Goal: Task Accomplishment & Management: Complete application form

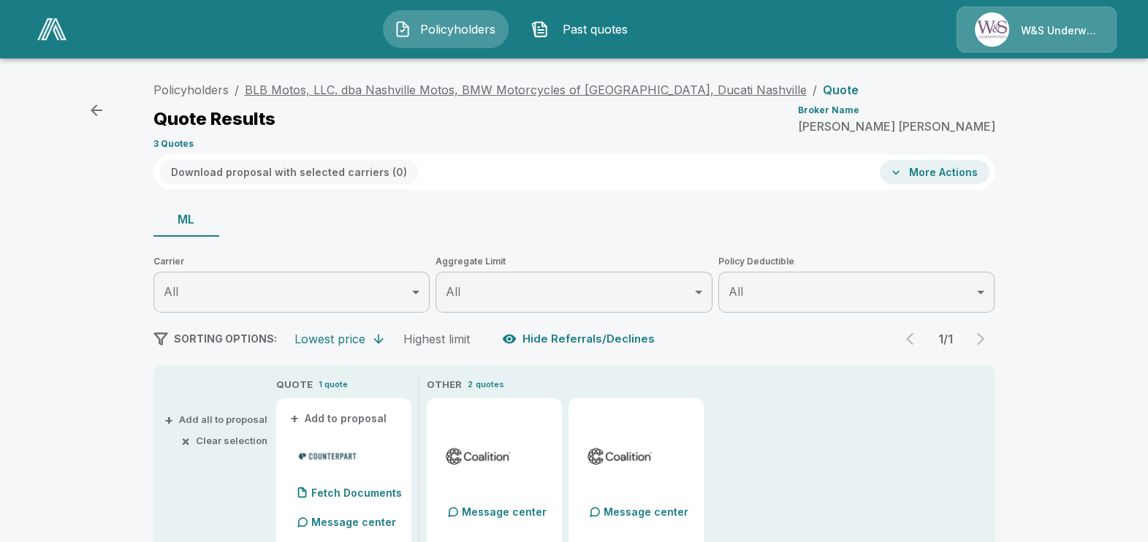
click at [303, 84] on link "BLB Motos, LLC. dba Nashville Motos, BMW Motorcycles of [GEOGRAPHIC_DATA], Duca…" at bounding box center [526, 90] width 562 height 15
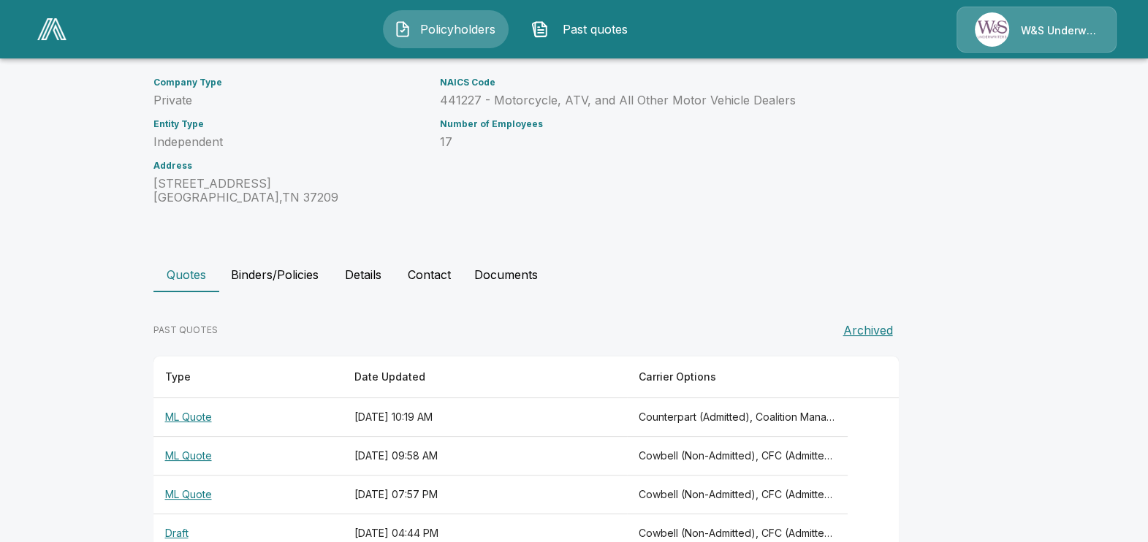
scroll to position [311, 0]
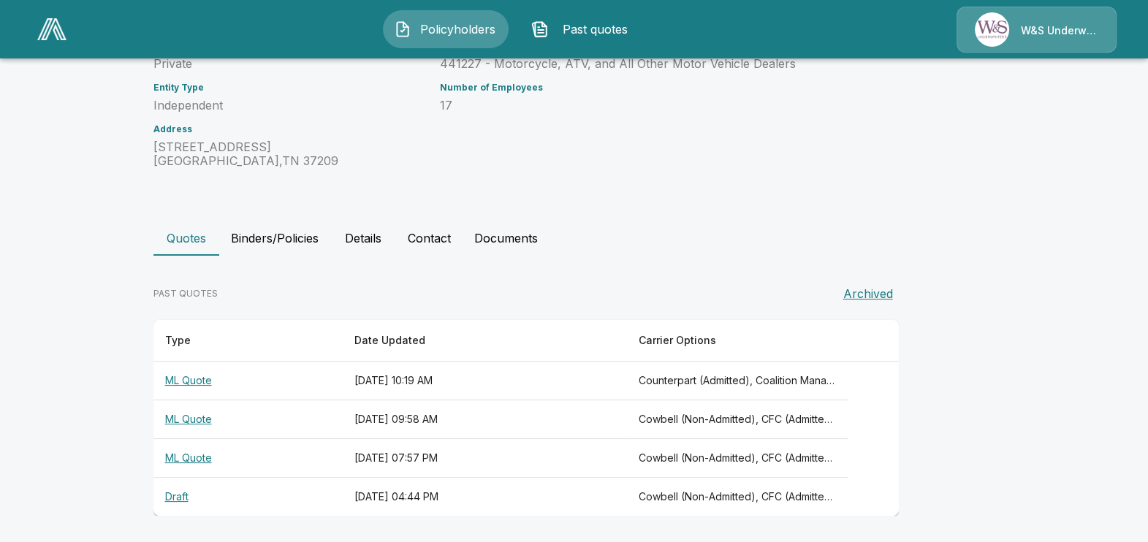
click at [398, 376] on th "September 23, 2025 at 10:19 AM" at bounding box center [485, 381] width 284 height 39
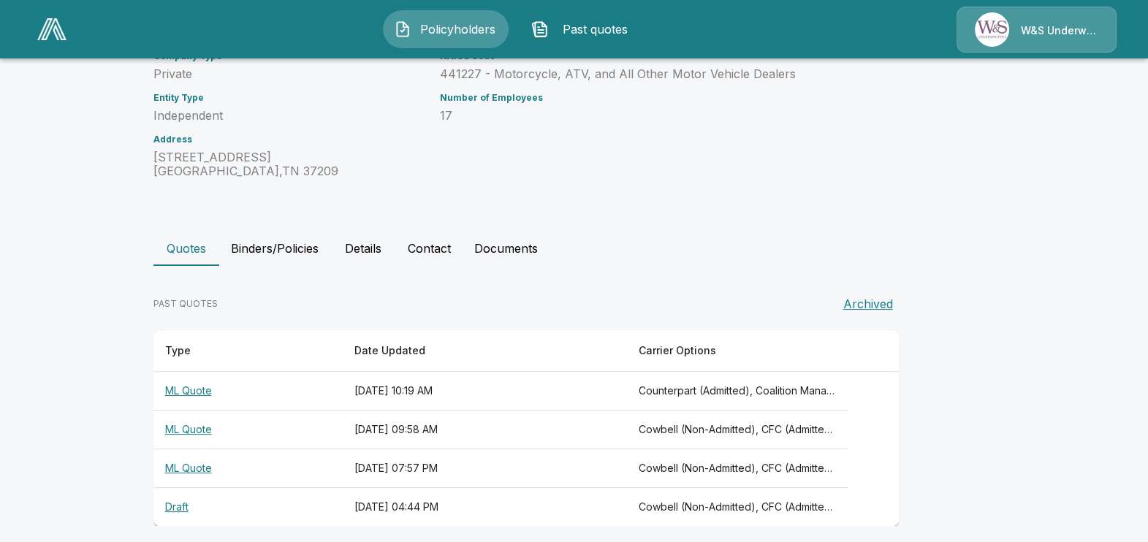
scroll to position [311, 0]
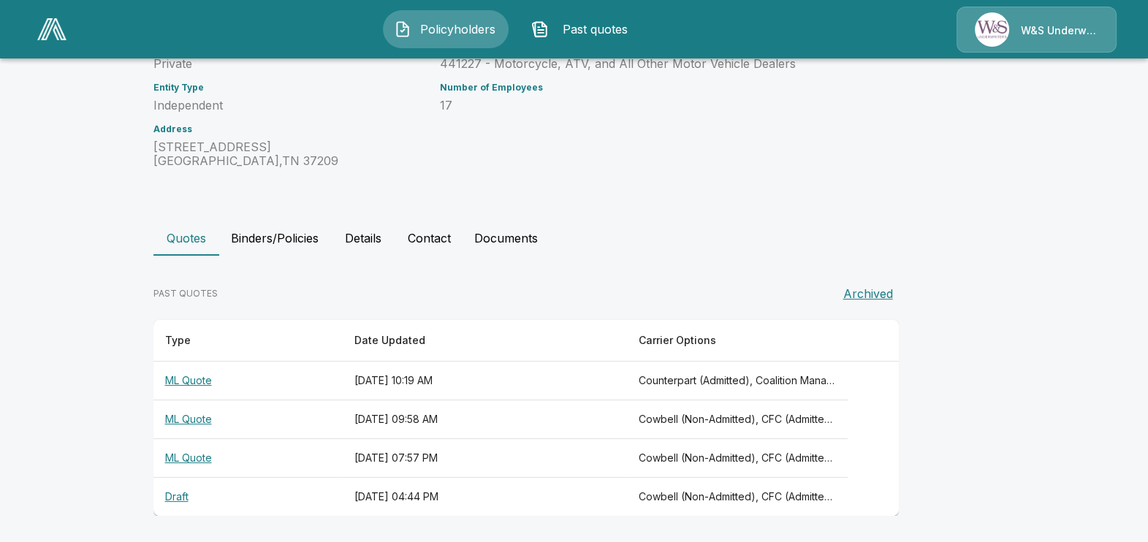
click at [397, 449] on th "September 22, 2025 at 07:57 PM" at bounding box center [485, 458] width 284 height 39
click at [400, 413] on th "September 23, 2025 at 09:58 AM" at bounding box center [485, 419] width 284 height 39
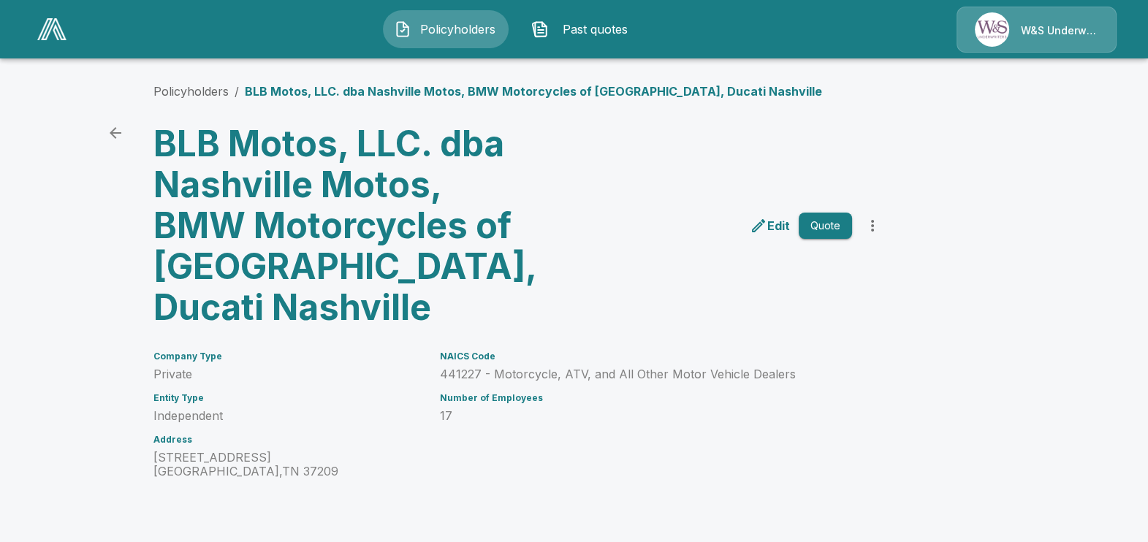
click at [775, 225] on p "Edit" at bounding box center [778, 226] width 23 height 18
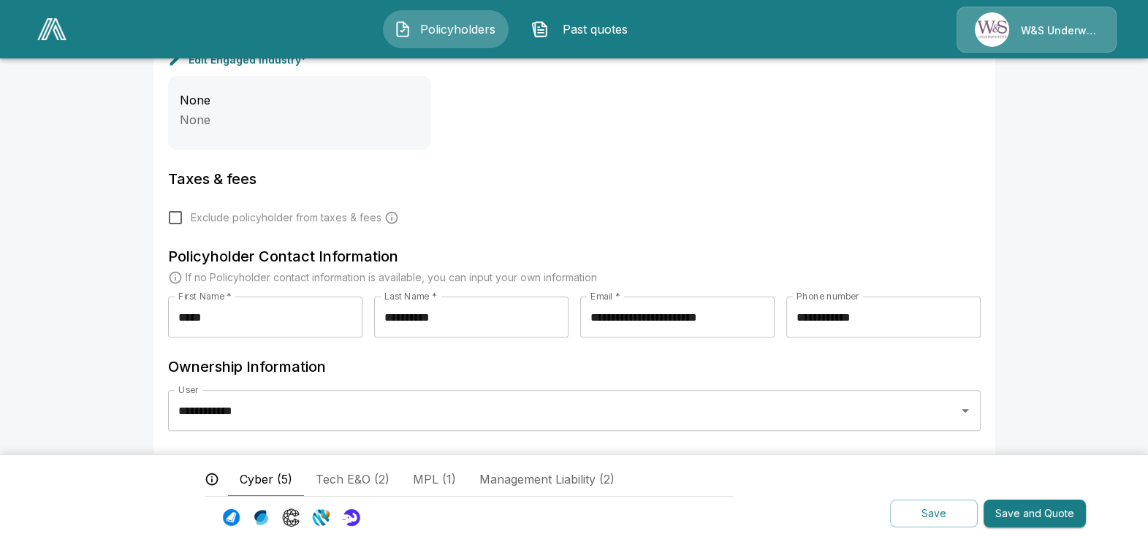
scroll to position [563, 0]
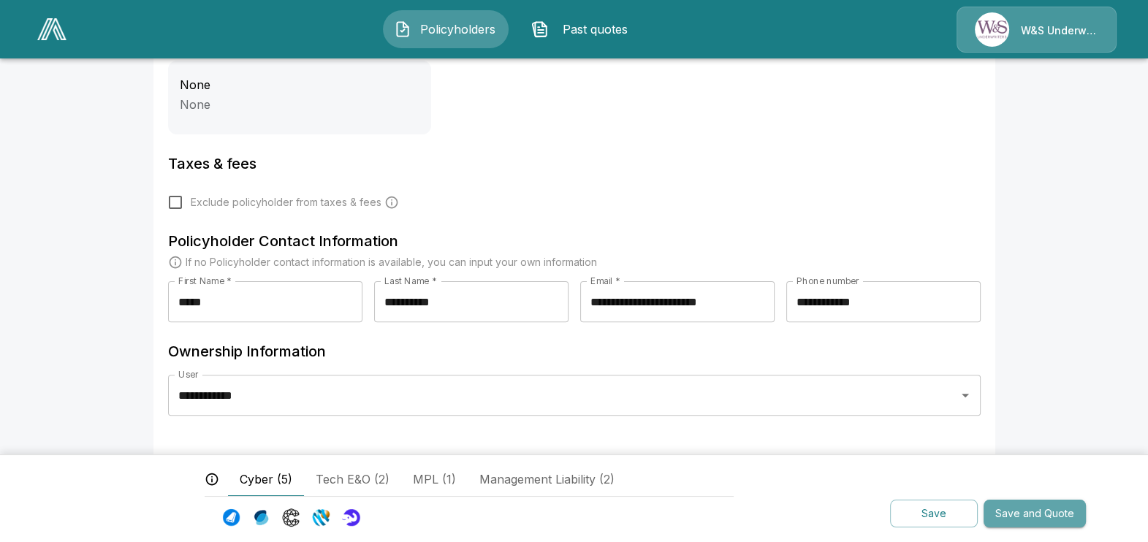
click at [1030, 512] on button "Save and Quote" at bounding box center [1035, 514] width 102 height 29
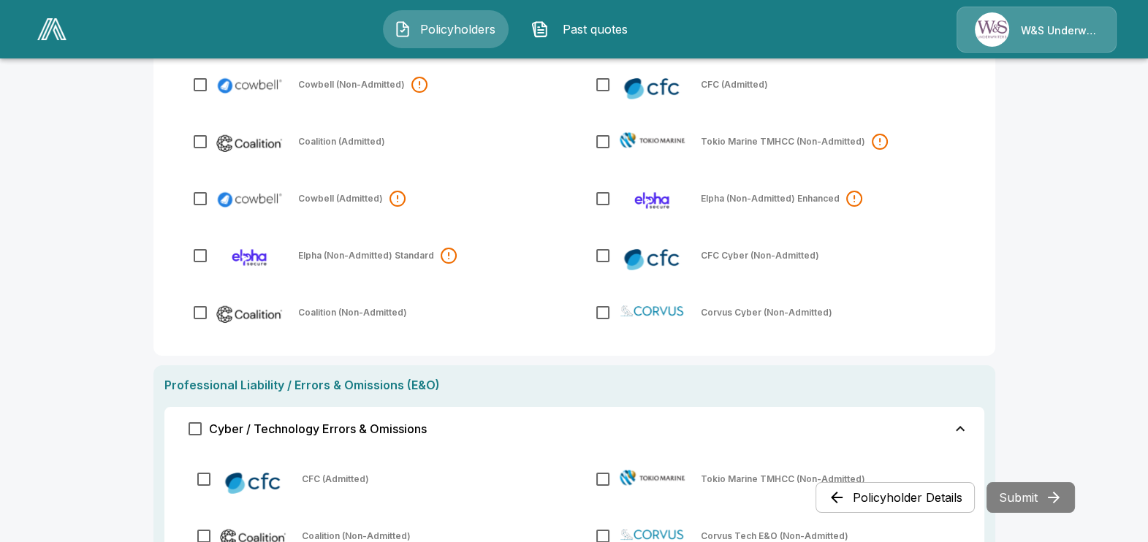
scroll to position [182, 0]
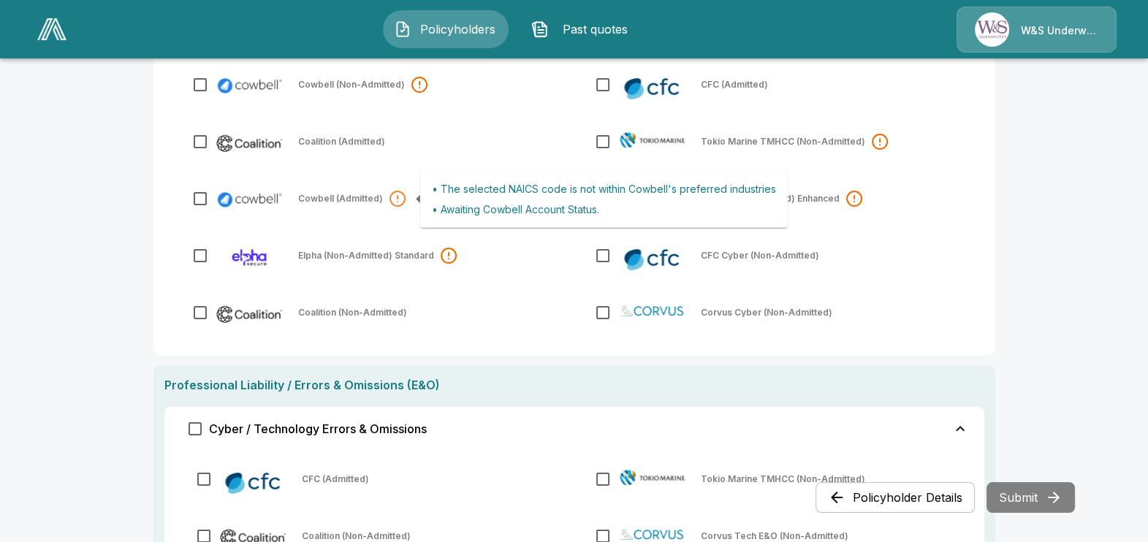
click at [400, 198] on div at bounding box center [398, 199] width 18 height 18
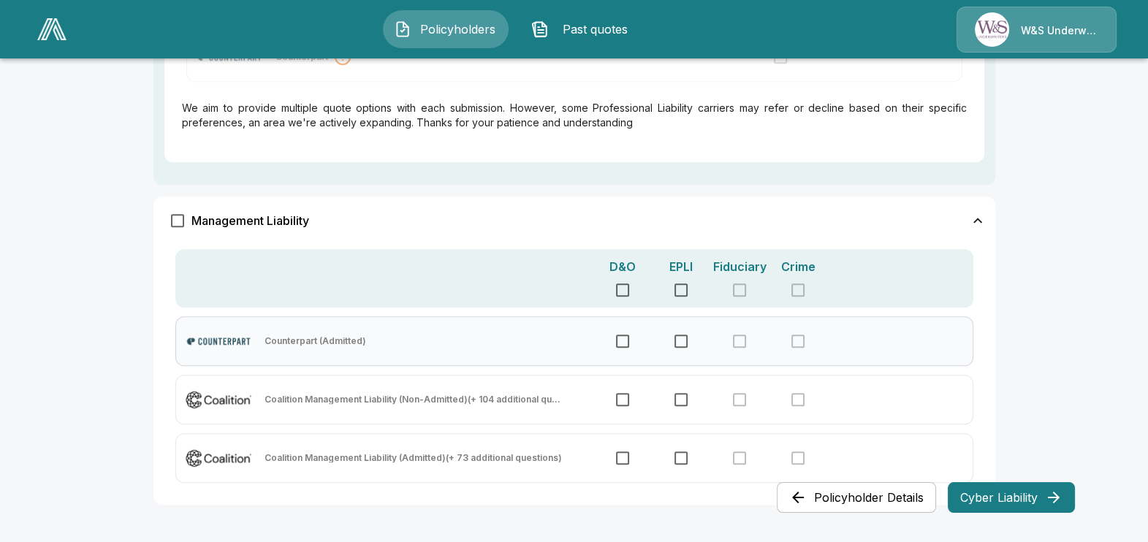
scroll to position [881, 0]
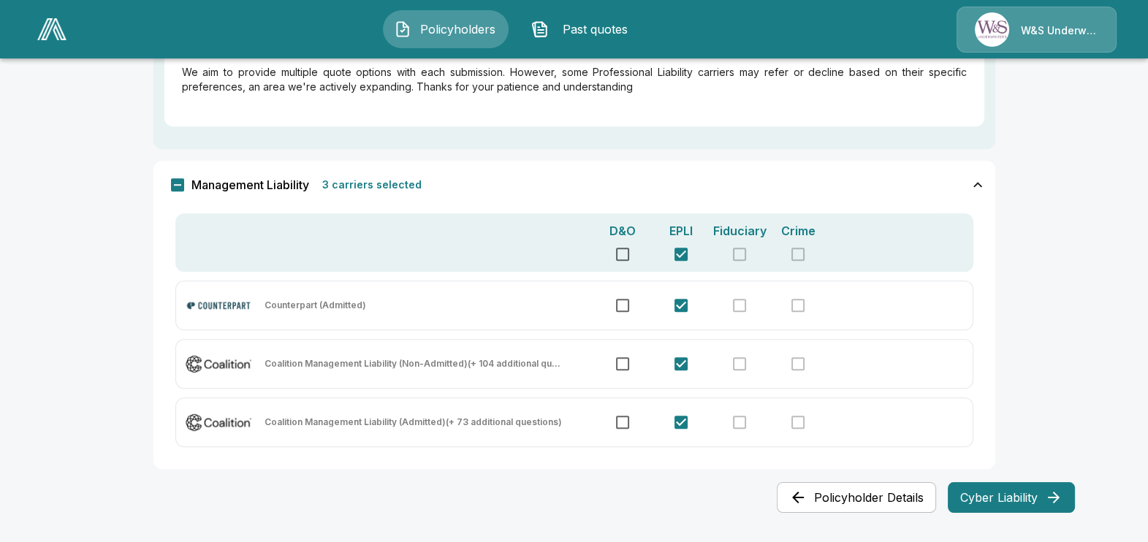
click at [1045, 496] on icon "button" at bounding box center [1054, 498] width 18 height 18
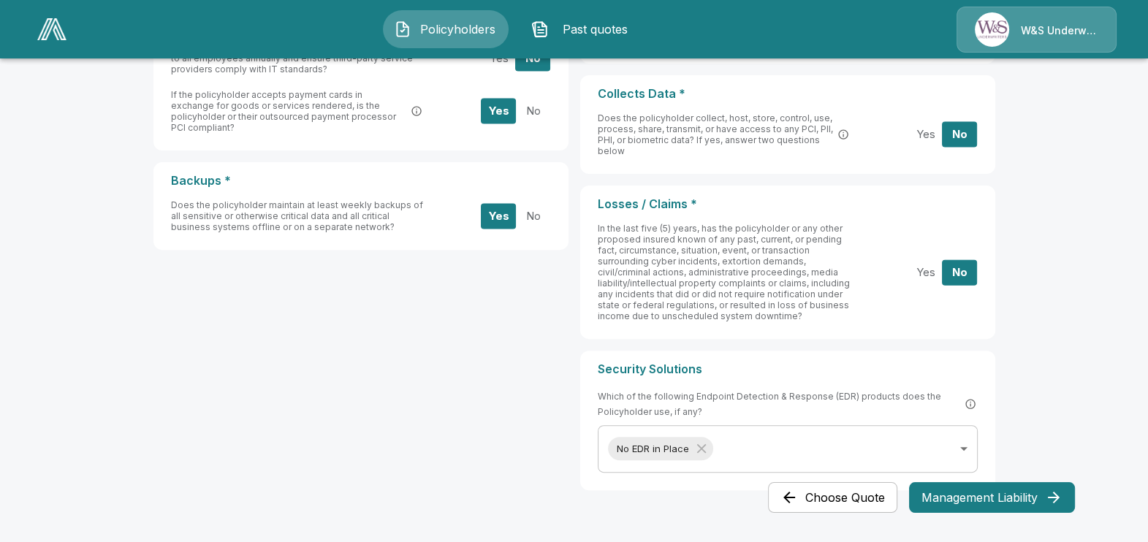
scroll to position [618, 0]
click at [976, 496] on button "Management Liability" at bounding box center [992, 497] width 166 height 31
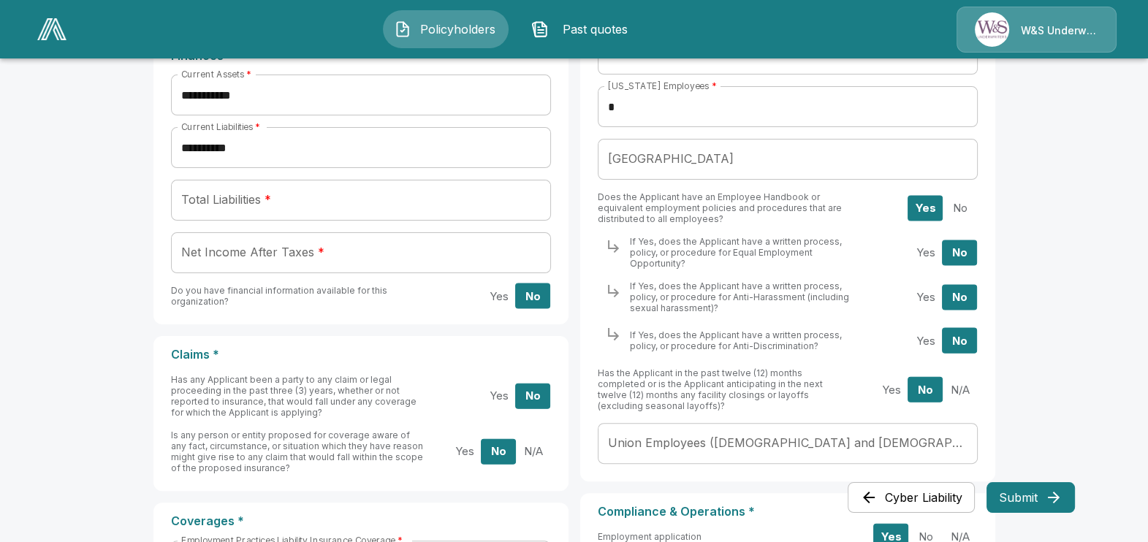
scroll to position [548, 0]
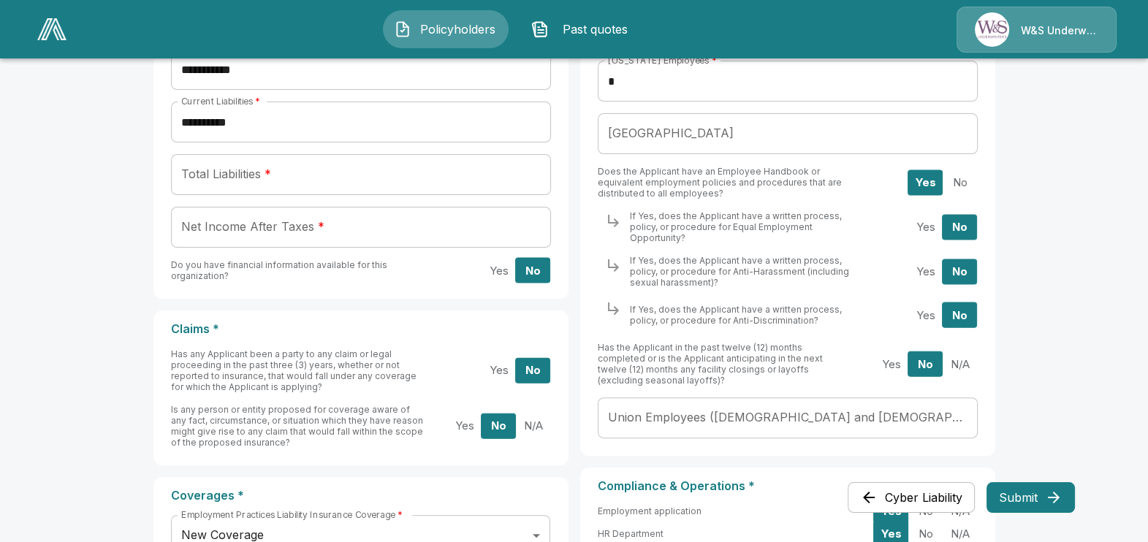
click at [636, 400] on input "Union Employees ([DEMOGRAPHIC_DATA] and [DEMOGRAPHIC_DATA])" at bounding box center [788, 418] width 380 height 41
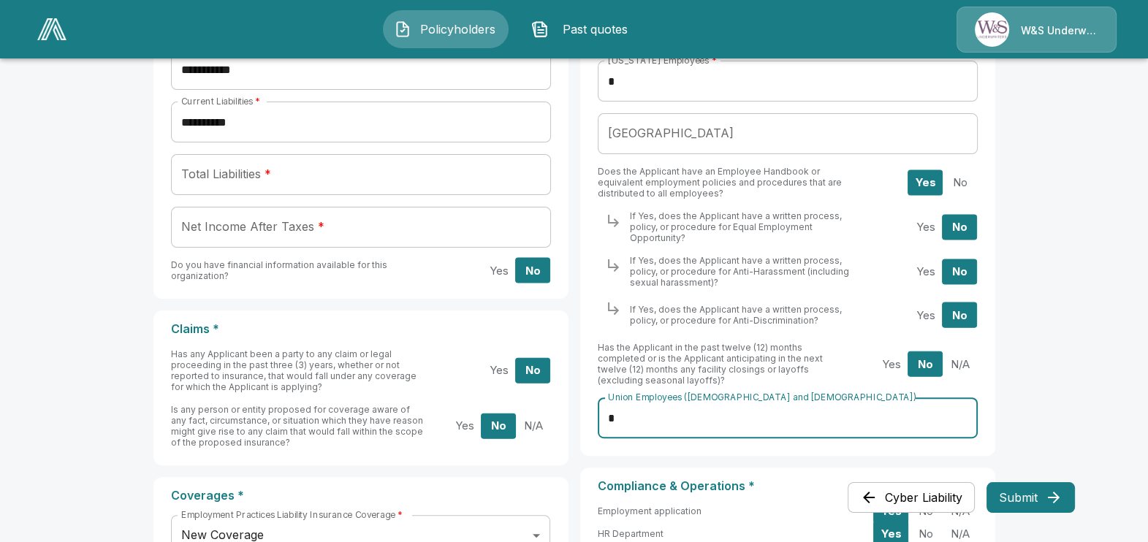
type input "*"
click at [1087, 289] on main "**********" at bounding box center [574, 54] width 1148 height 1204
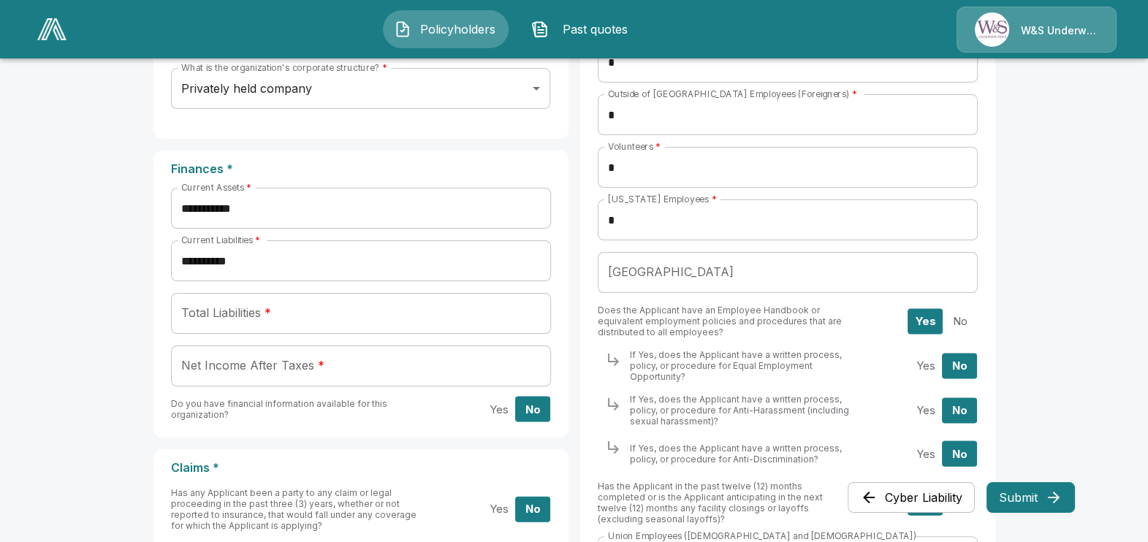
scroll to position [381, 0]
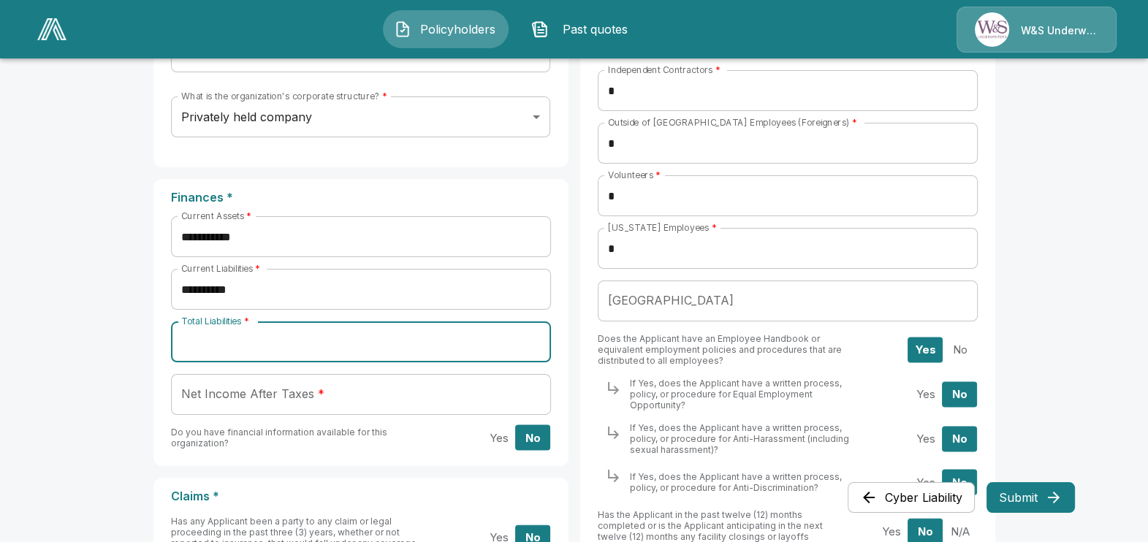
click at [248, 336] on input "Total Liabilities *" at bounding box center [361, 342] width 380 height 41
type input "**"
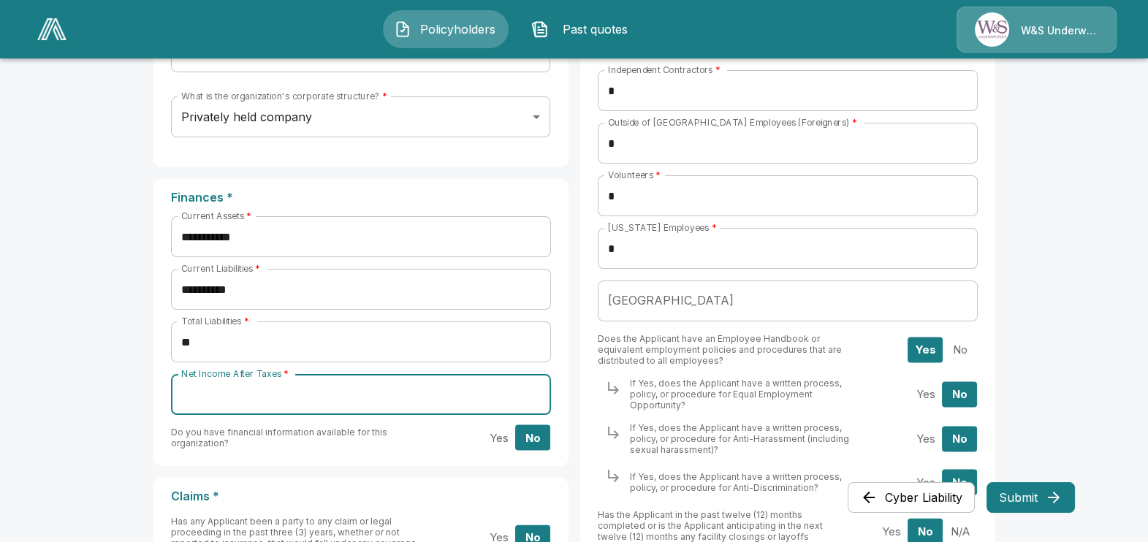
click at [189, 395] on input "Net Income After Taxes *" at bounding box center [361, 394] width 380 height 41
type input "**"
click at [152, 366] on div "**********" at bounding box center [574, 249] width 877 height 1150
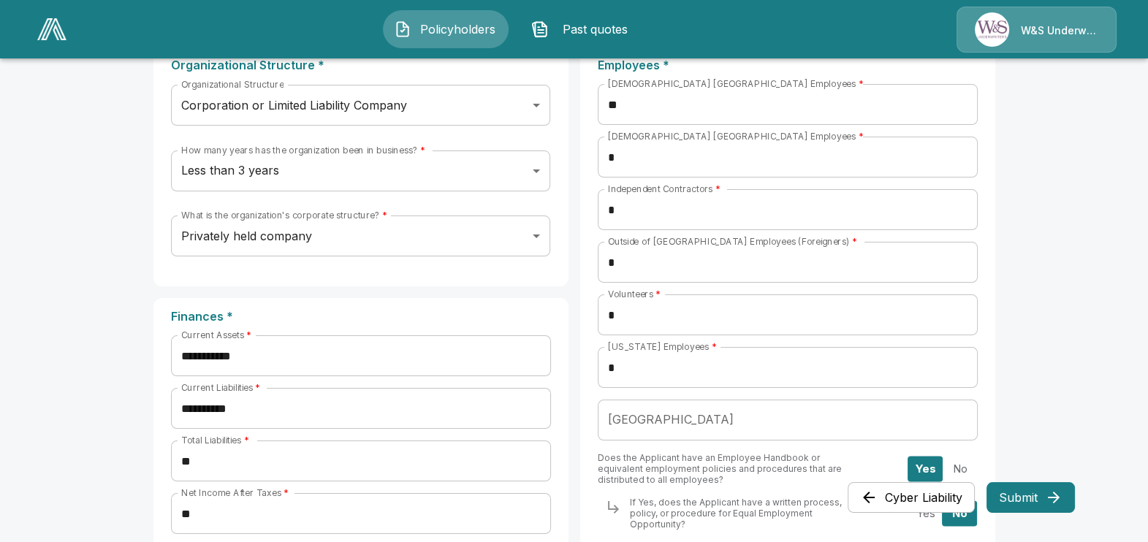
scroll to position [289, 0]
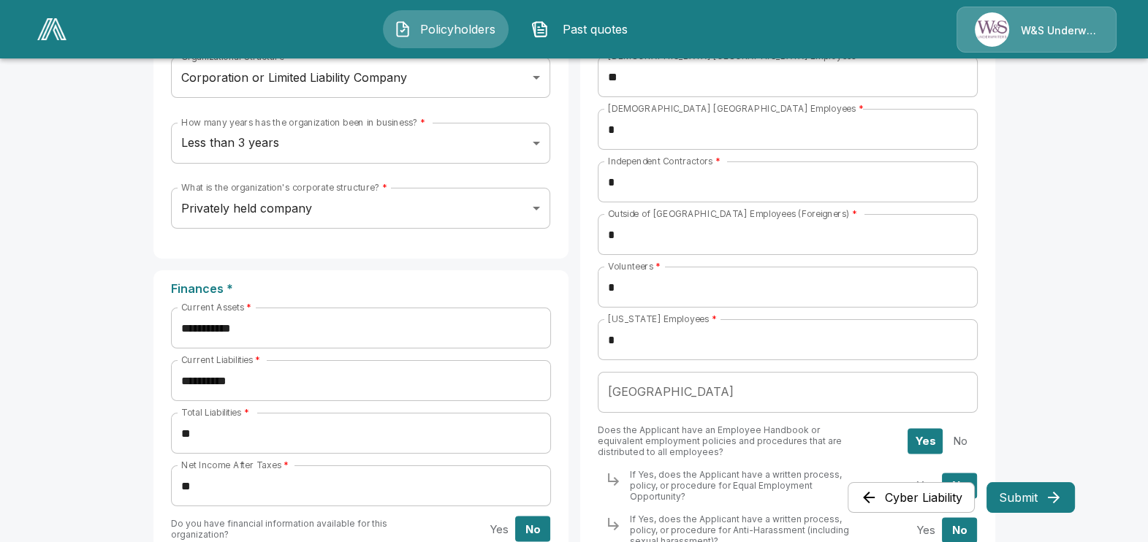
click at [713, 406] on input "[GEOGRAPHIC_DATA]" at bounding box center [788, 392] width 380 height 41
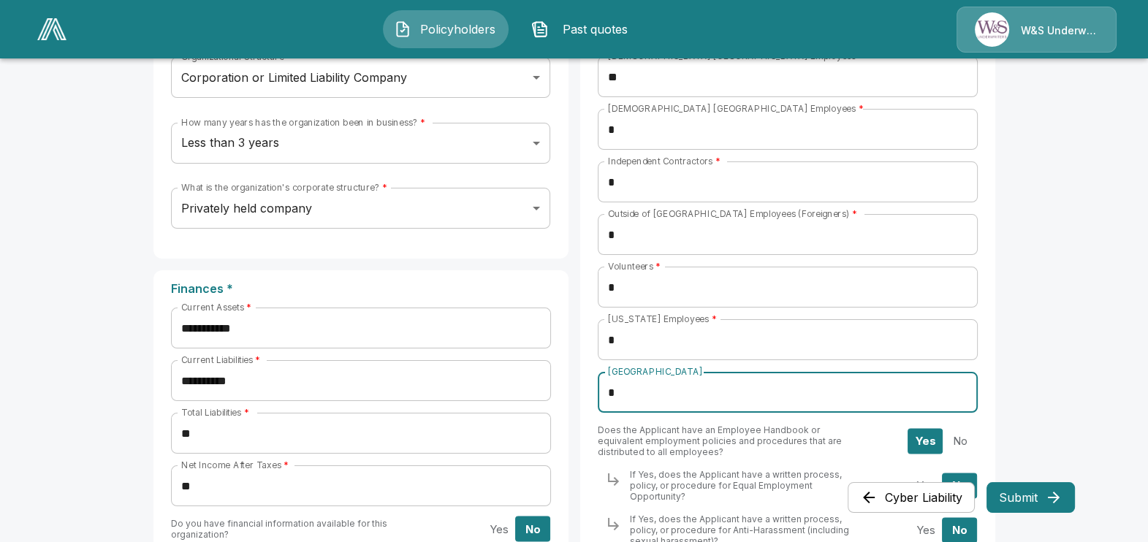
click at [978, 333] on input "*" at bounding box center [788, 339] width 380 height 41
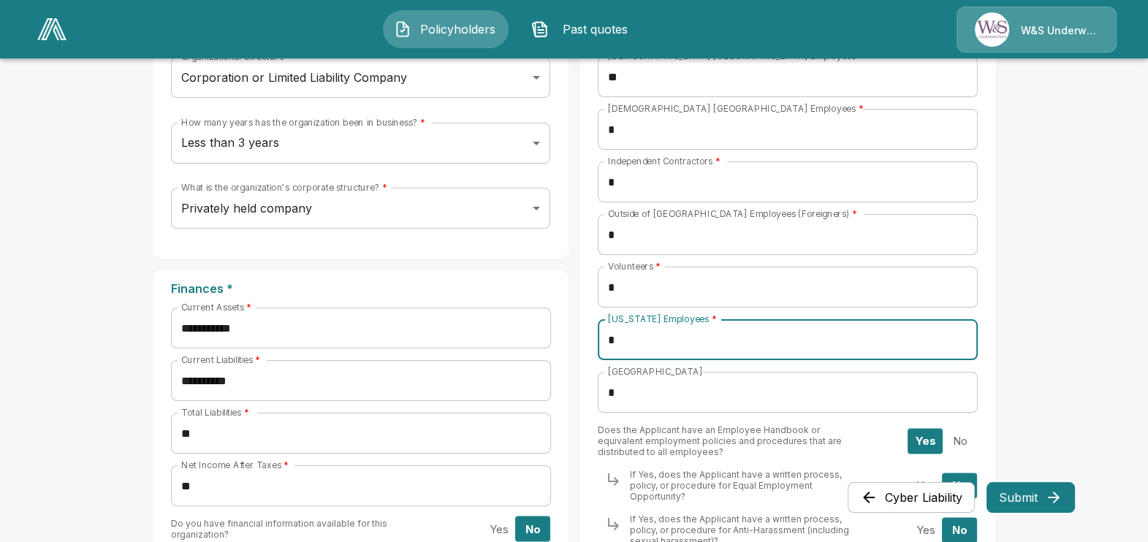
click at [990, 338] on div "Employees * [DEMOGRAPHIC_DATA] [GEOGRAPHIC_DATA] Employees * ** [DEMOGRAPHIC_DA…" at bounding box center [787, 367] width 415 height 696
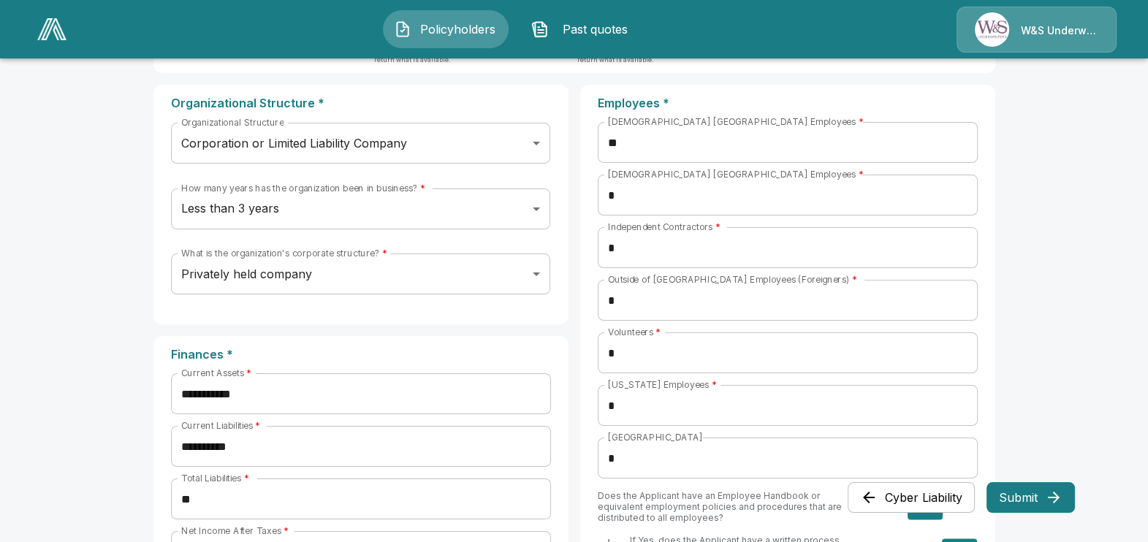
scroll to position [198, 0]
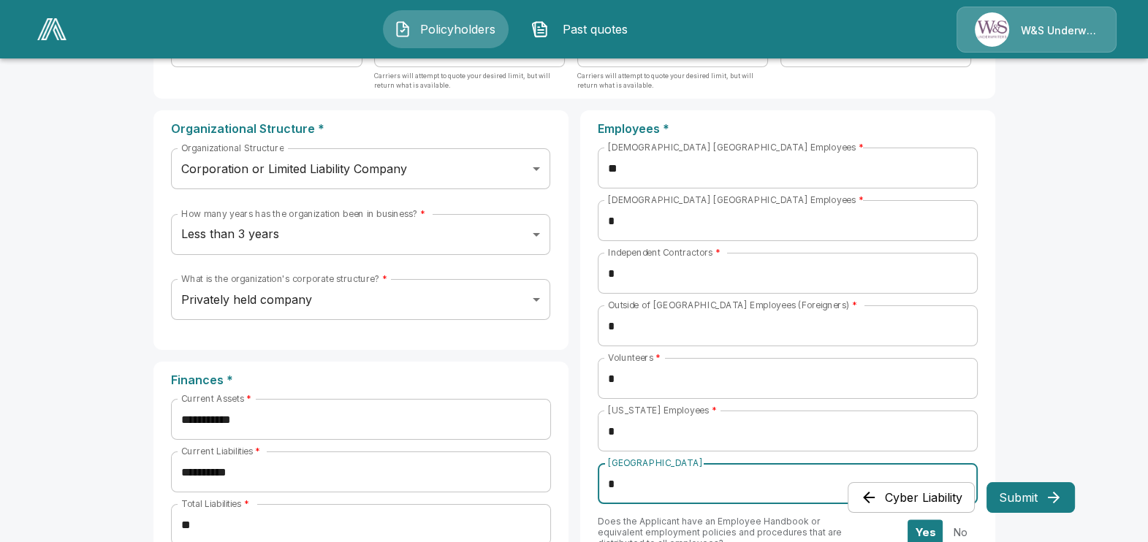
drag, startPoint x: 641, startPoint y: 473, endPoint x: 599, endPoint y: 475, distance: 41.7
click at [599, 475] on div "Employees * [DEMOGRAPHIC_DATA] [GEOGRAPHIC_DATA] Employees * ** [DEMOGRAPHIC_DA…" at bounding box center [787, 458] width 415 height 696
type input "**"
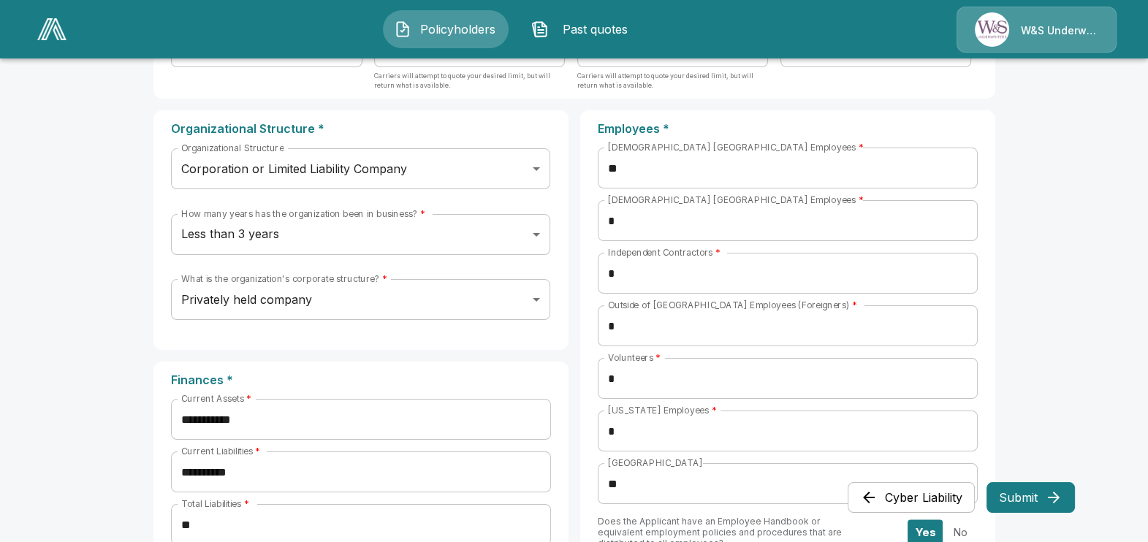
click at [586, 446] on div "Employees * [DEMOGRAPHIC_DATA] [GEOGRAPHIC_DATA] Employees * ** [DEMOGRAPHIC_DA…" at bounding box center [787, 458] width 415 height 696
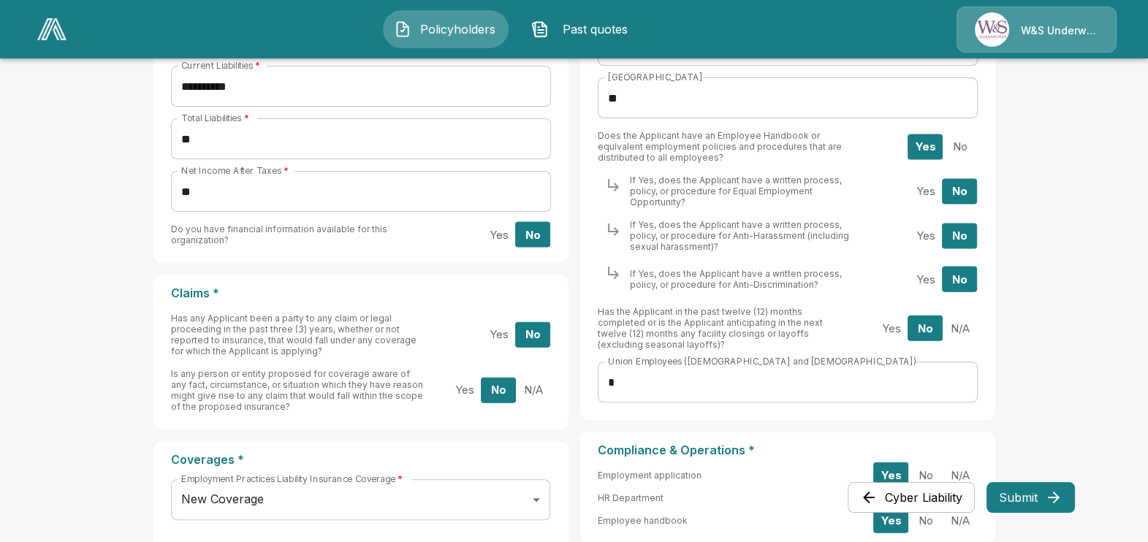
scroll to position [655, 0]
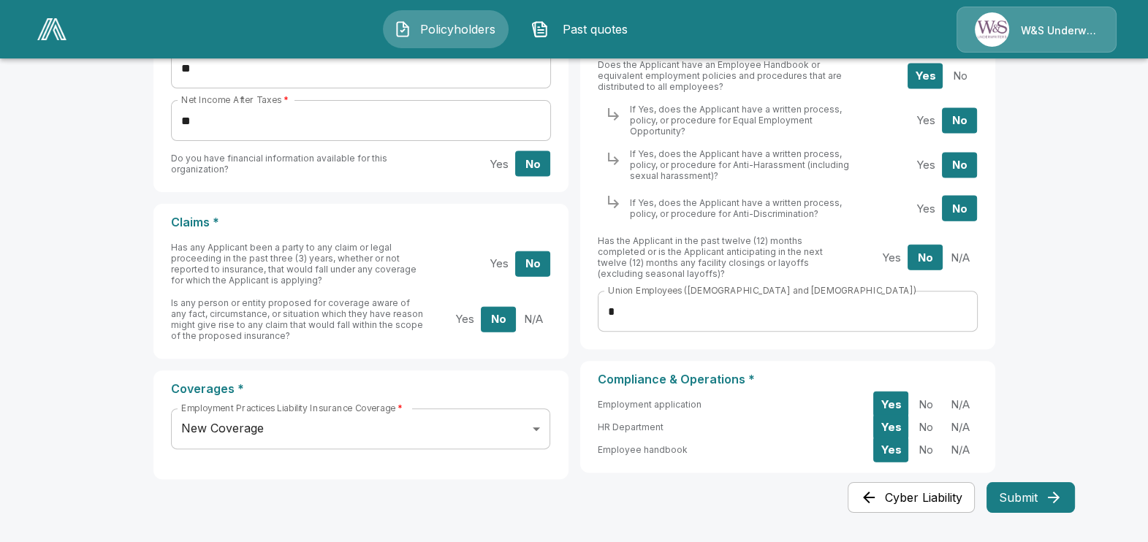
click at [1042, 504] on button "Submit" at bounding box center [1031, 497] width 88 height 31
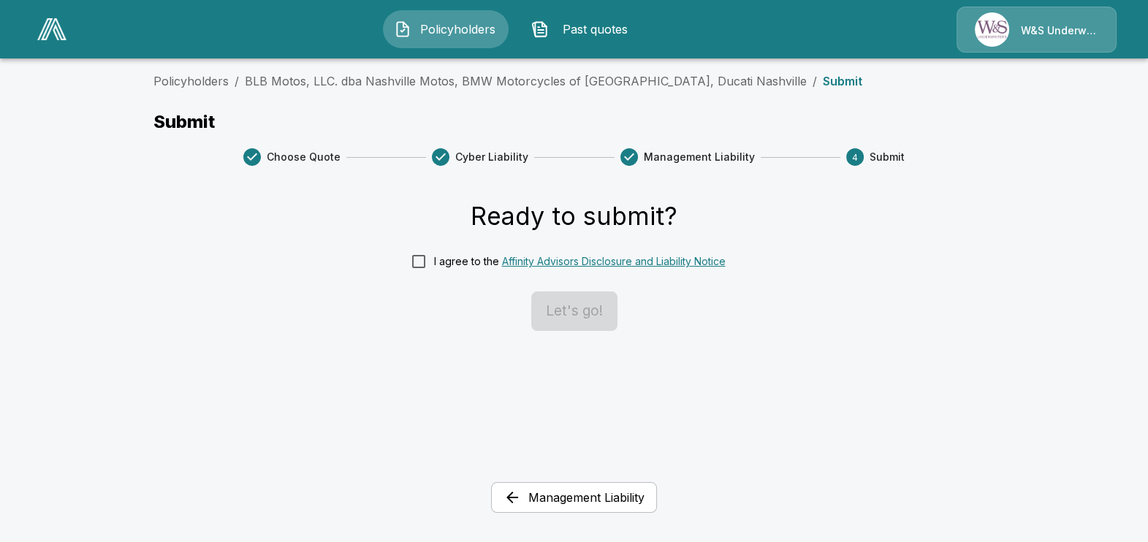
scroll to position [0, 0]
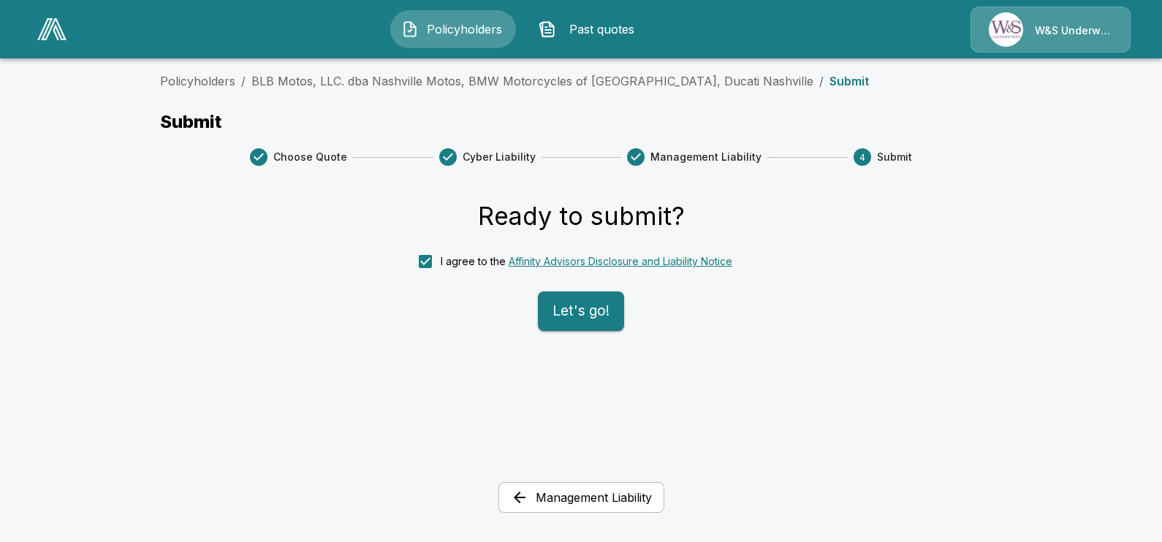
click at [581, 314] on button "Let's go!" at bounding box center [581, 311] width 86 height 39
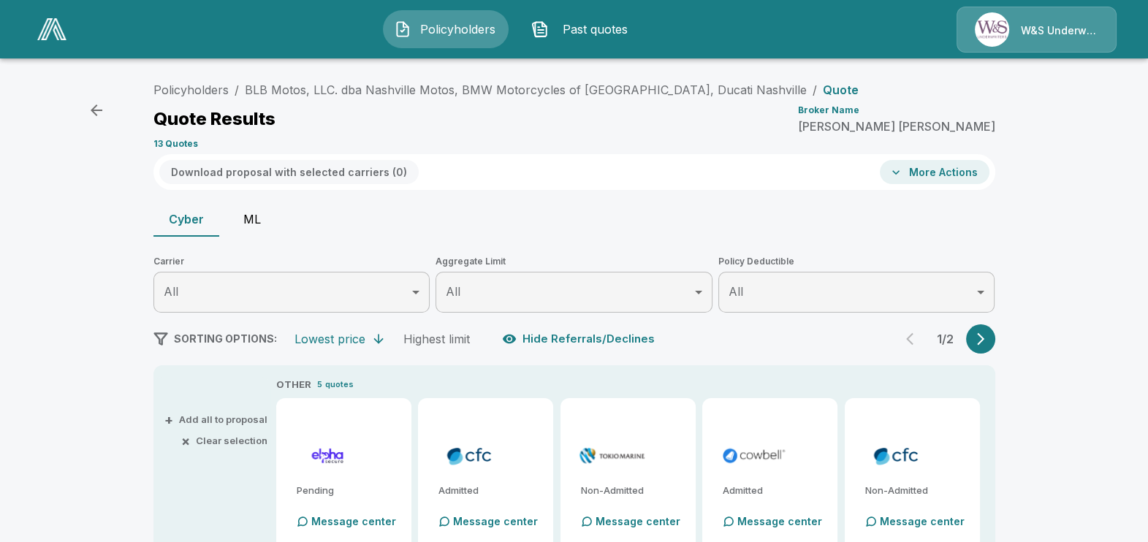
click at [573, 21] on span "Past quotes" at bounding box center [595, 29] width 80 height 18
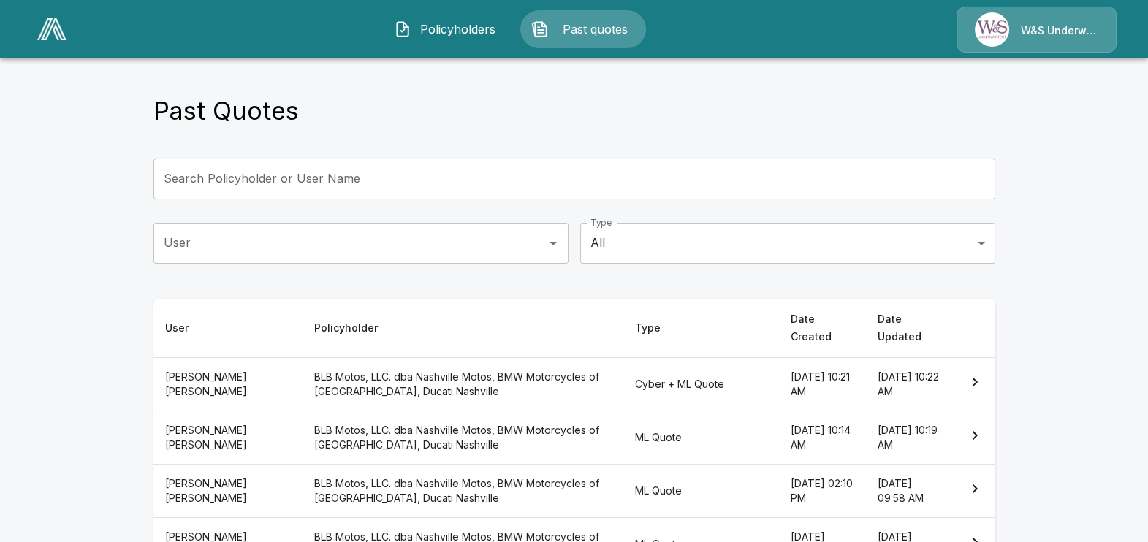
click at [457, 14] on button "Policyholders" at bounding box center [446, 29] width 126 height 38
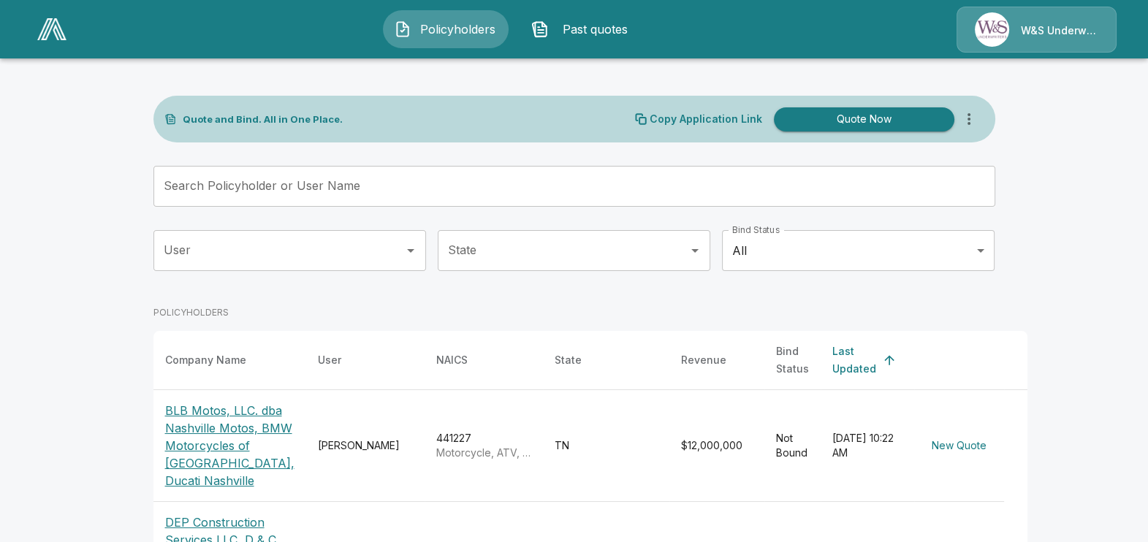
click at [593, 31] on span "Past quotes" at bounding box center [595, 29] width 80 height 18
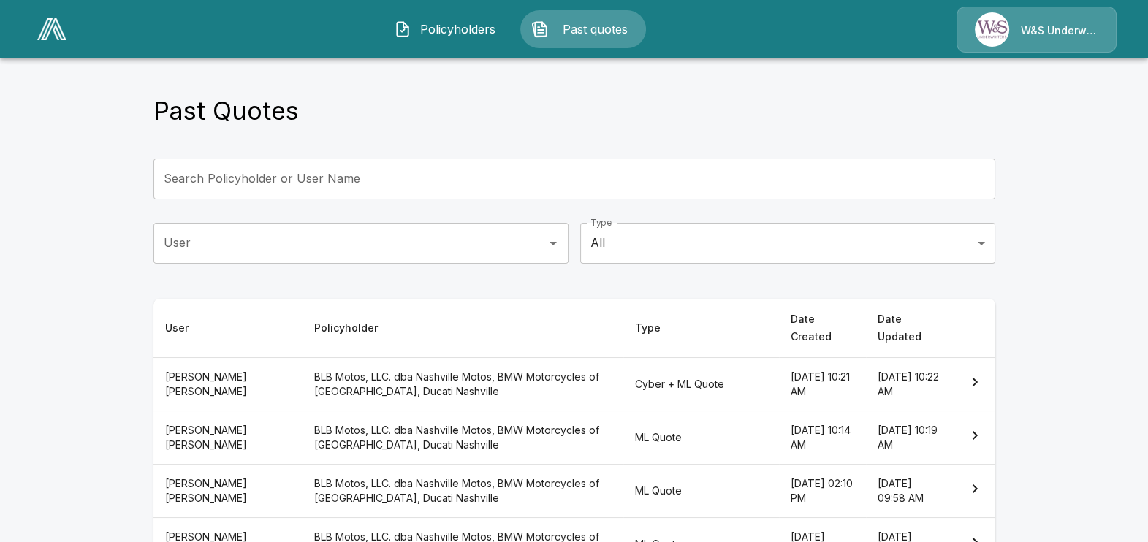
click at [866, 371] on th "[DATE] 10:22 AM" at bounding box center [910, 383] width 88 height 53
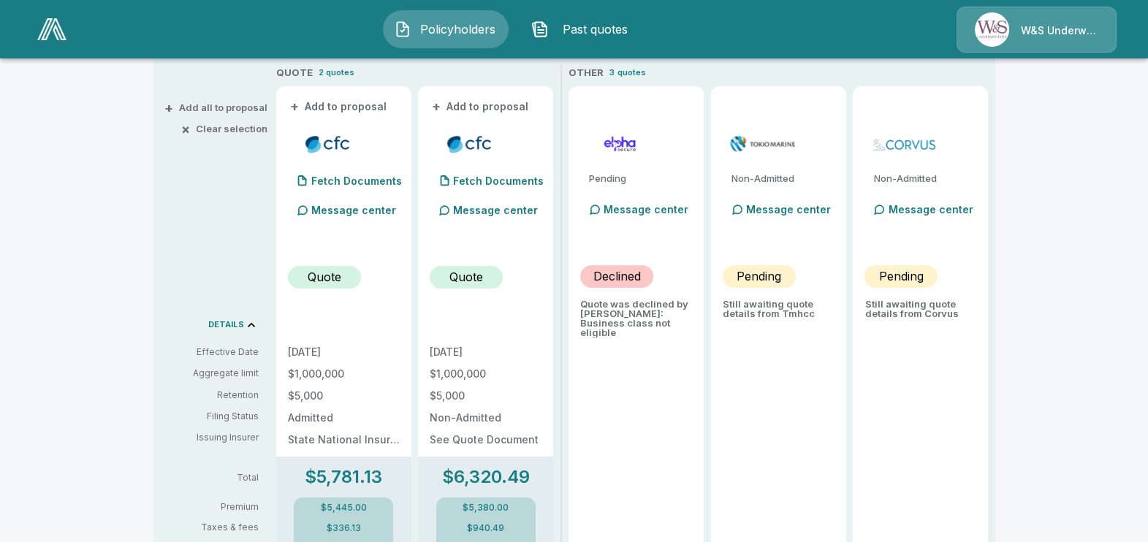
scroll to position [182, 0]
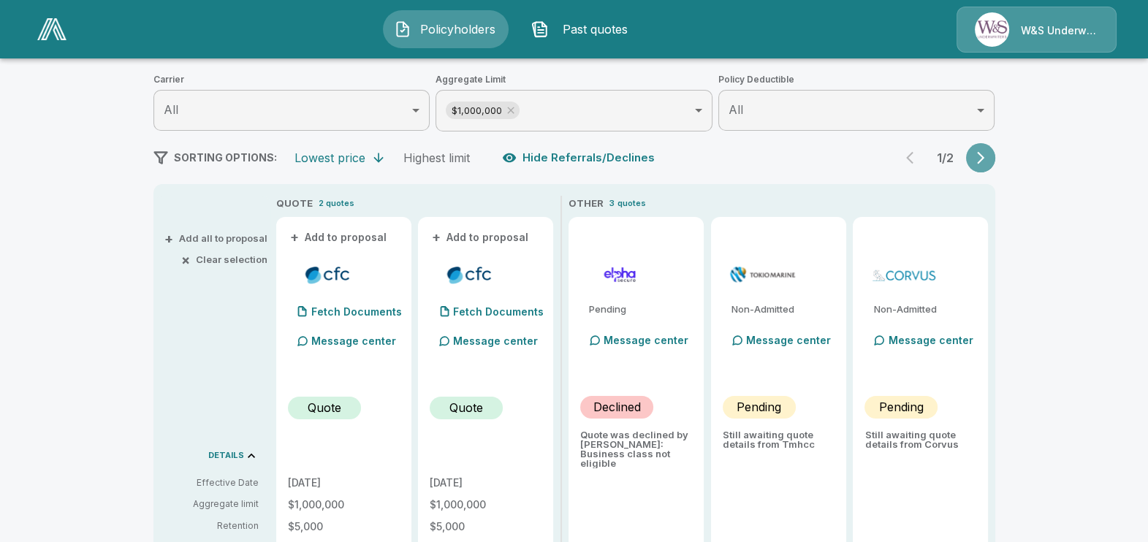
click at [984, 153] on icon "button" at bounding box center [980, 158] width 7 height 12
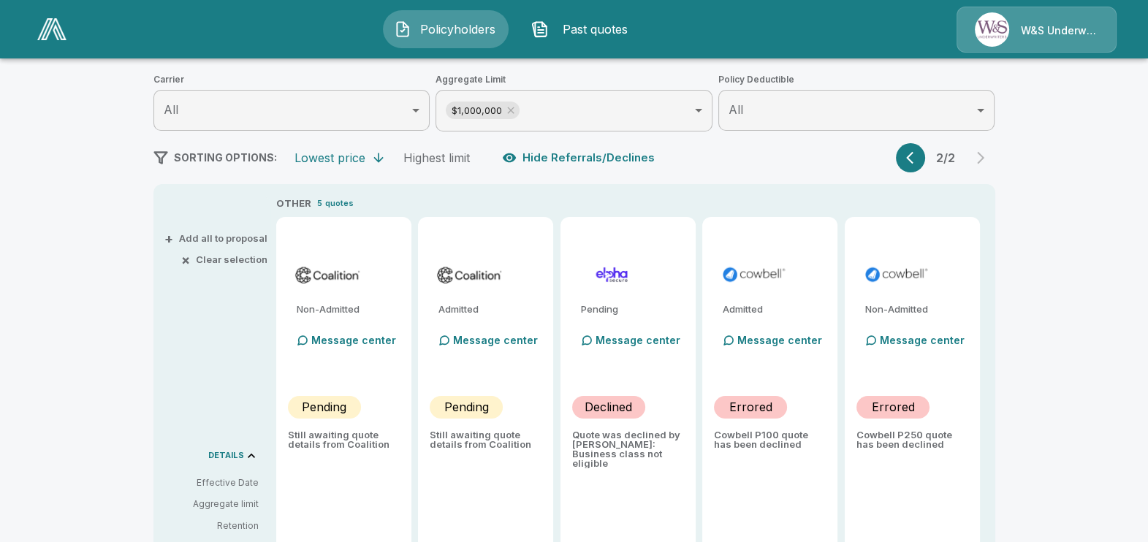
click at [914, 159] on icon "button" at bounding box center [913, 158] width 15 height 15
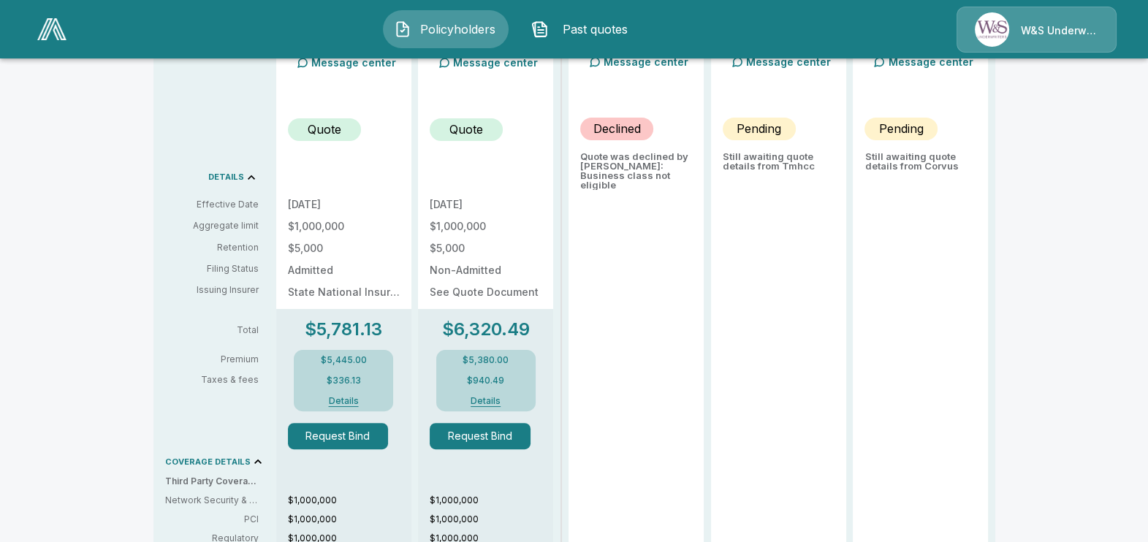
scroll to position [0, 0]
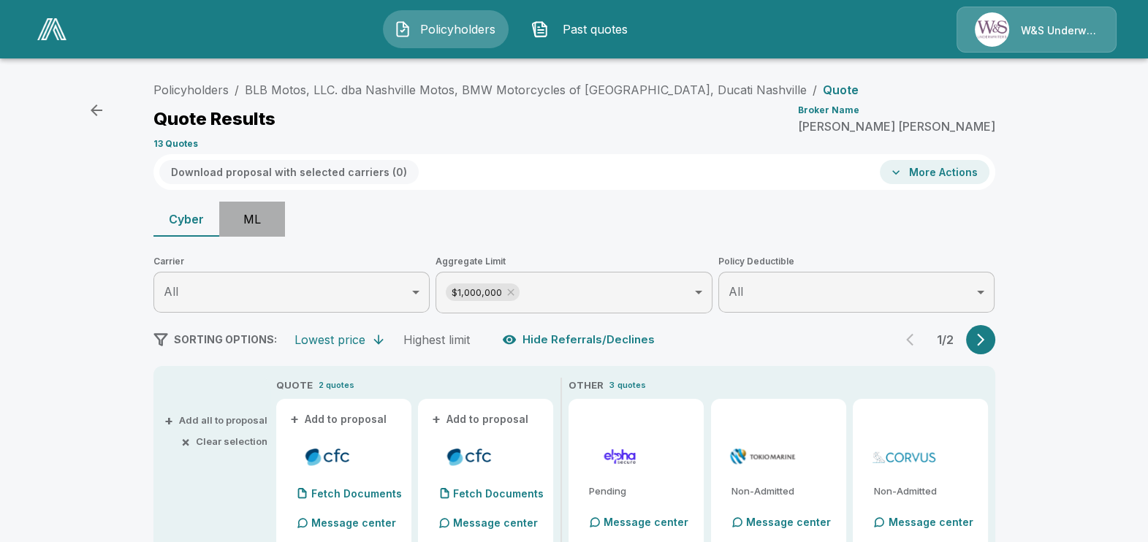
click at [256, 212] on button "ML" at bounding box center [252, 219] width 66 height 35
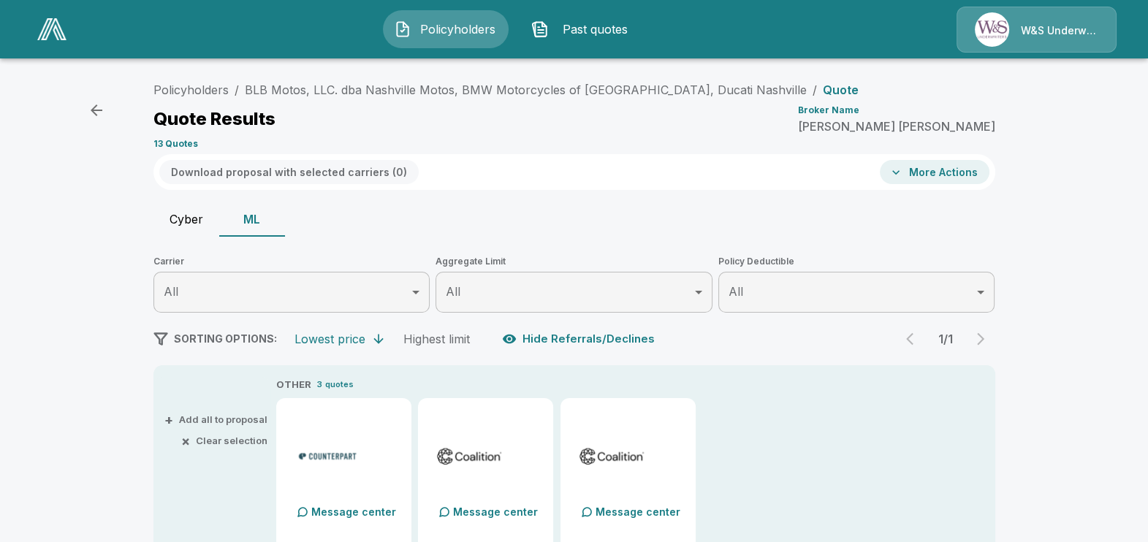
click at [181, 206] on button "Cyber" at bounding box center [186, 219] width 66 height 35
type input "*******"
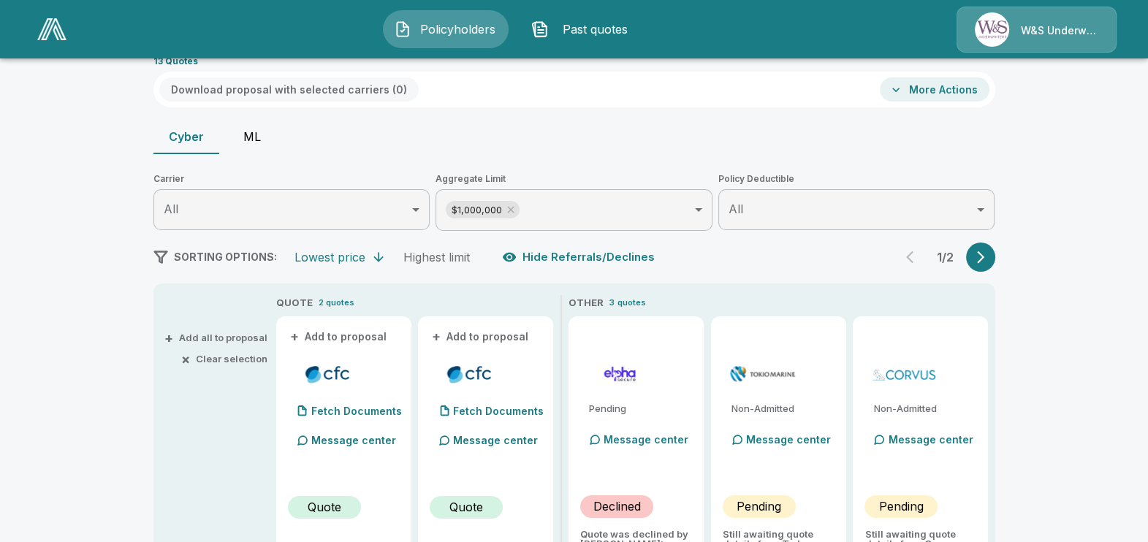
scroll to position [182, 0]
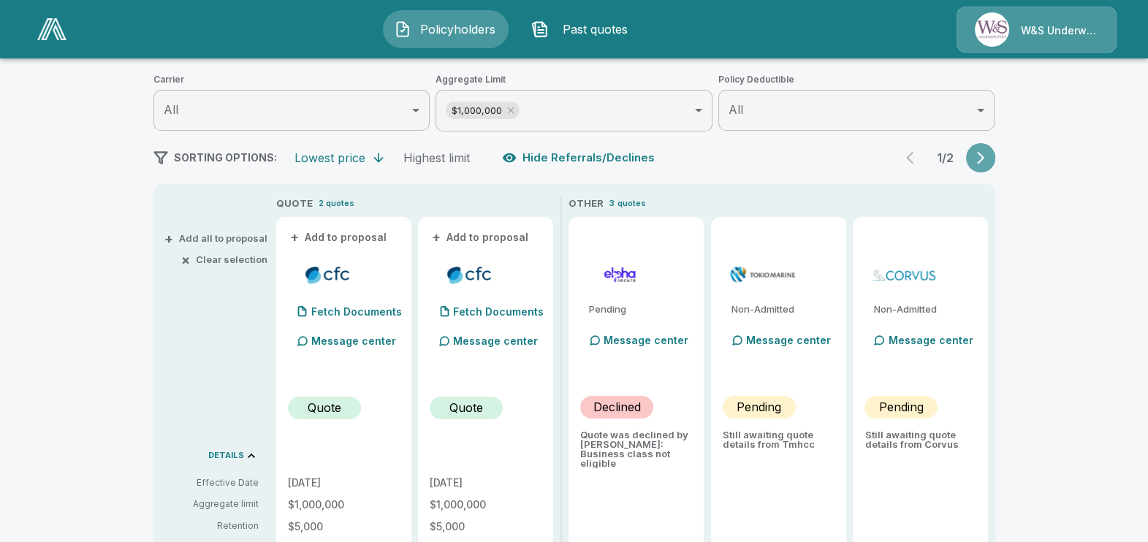
click at [982, 160] on icon "button" at bounding box center [980, 158] width 15 height 15
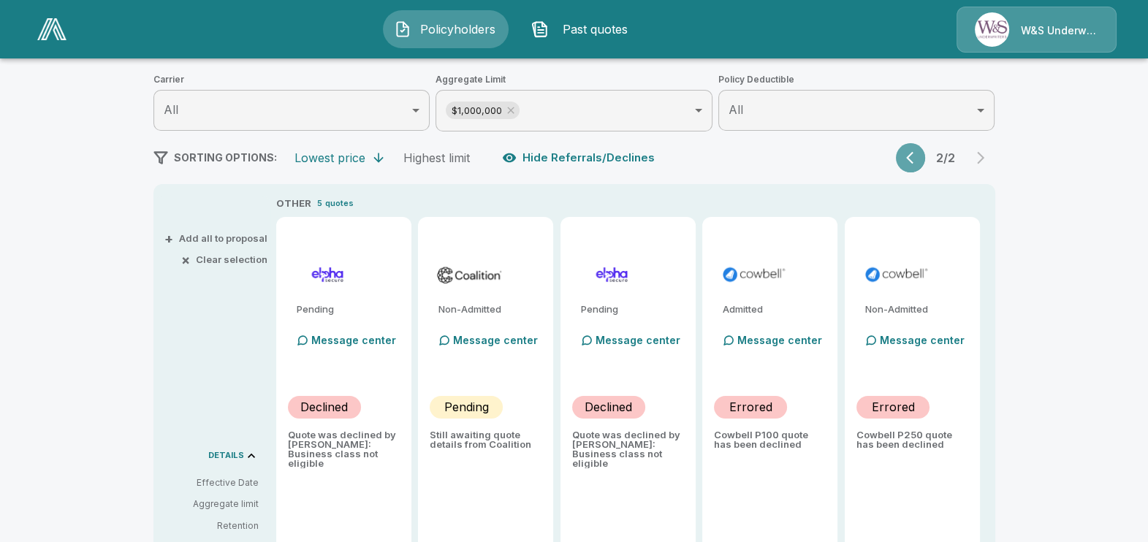
click at [921, 161] on icon "button" at bounding box center [913, 158] width 15 height 15
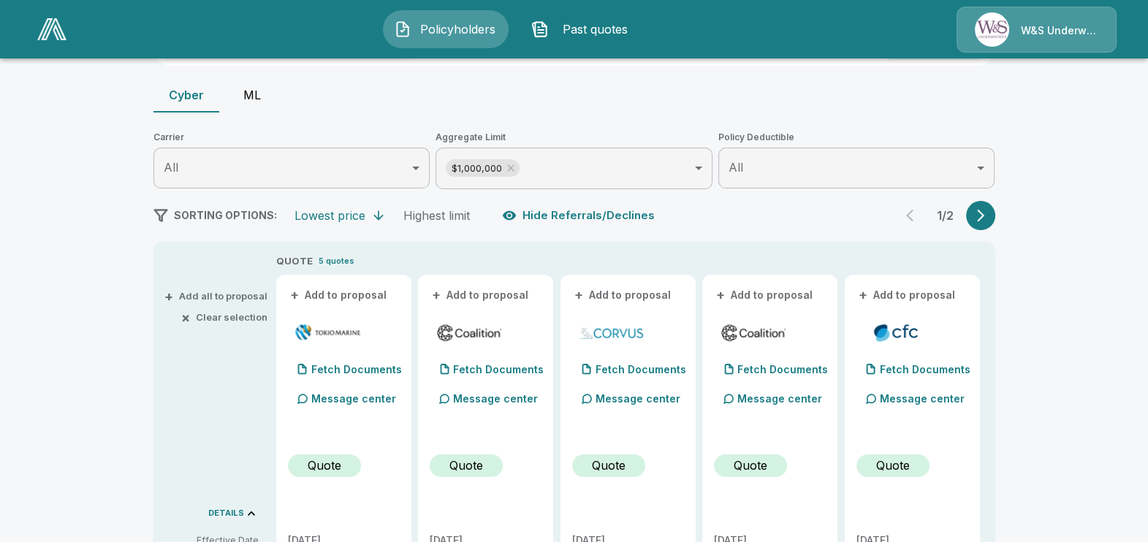
scroll to position [0, 0]
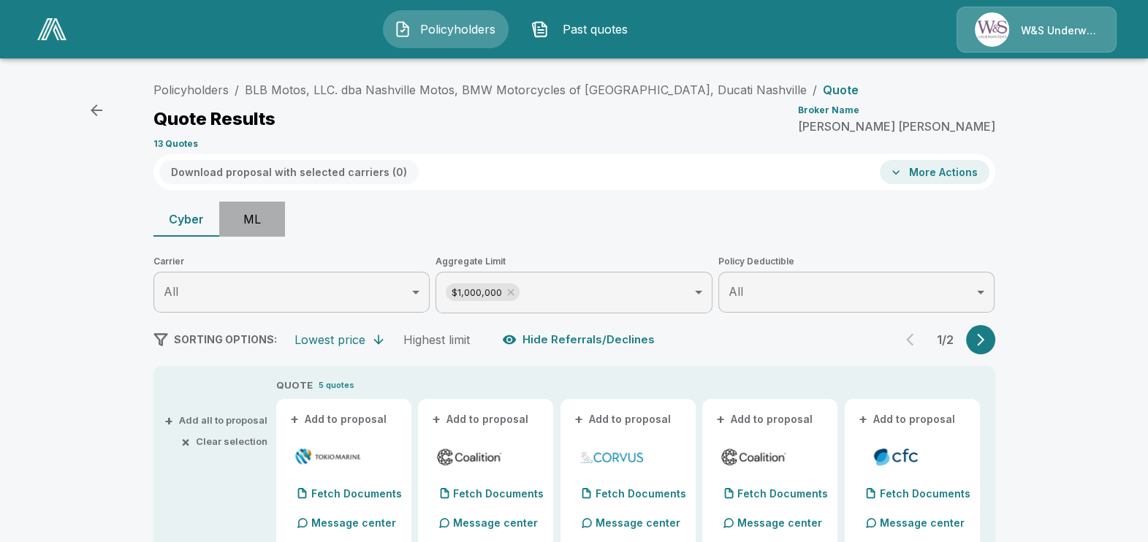
click at [256, 206] on button "ML" at bounding box center [252, 219] width 66 height 35
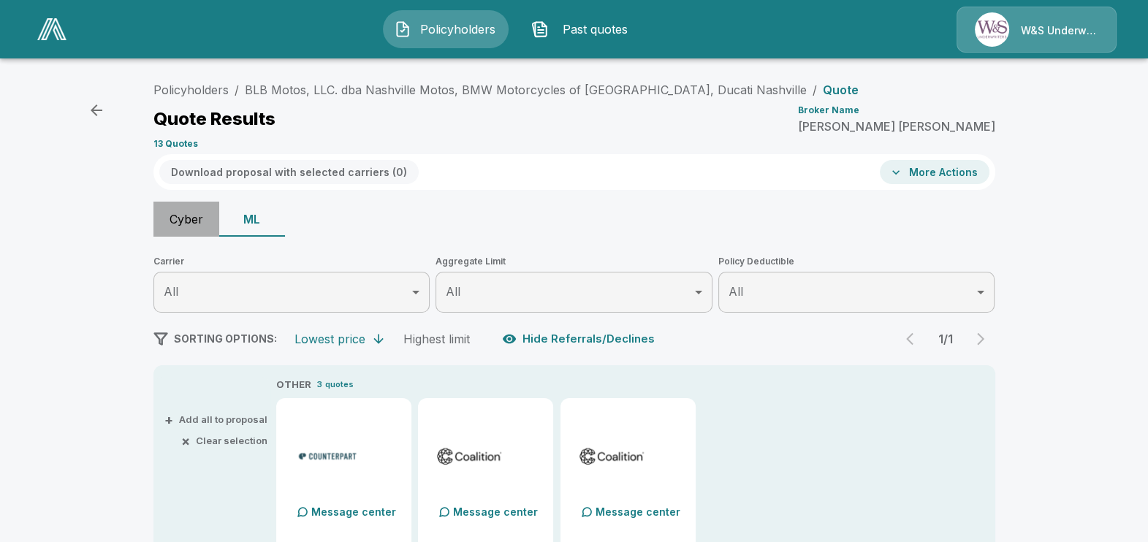
click at [201, 223] on button "Cyber" at bounding box center [186, 219] width 66 height 35
type input "*******"
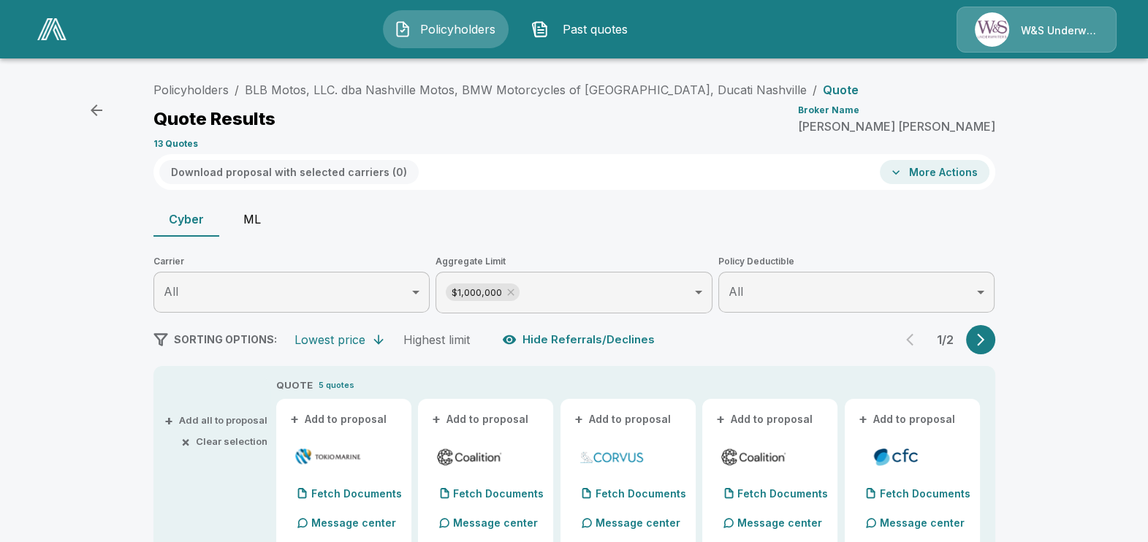
click at [254, 219] on button "ML" at bounding box center [252, 219] width 66 height 35
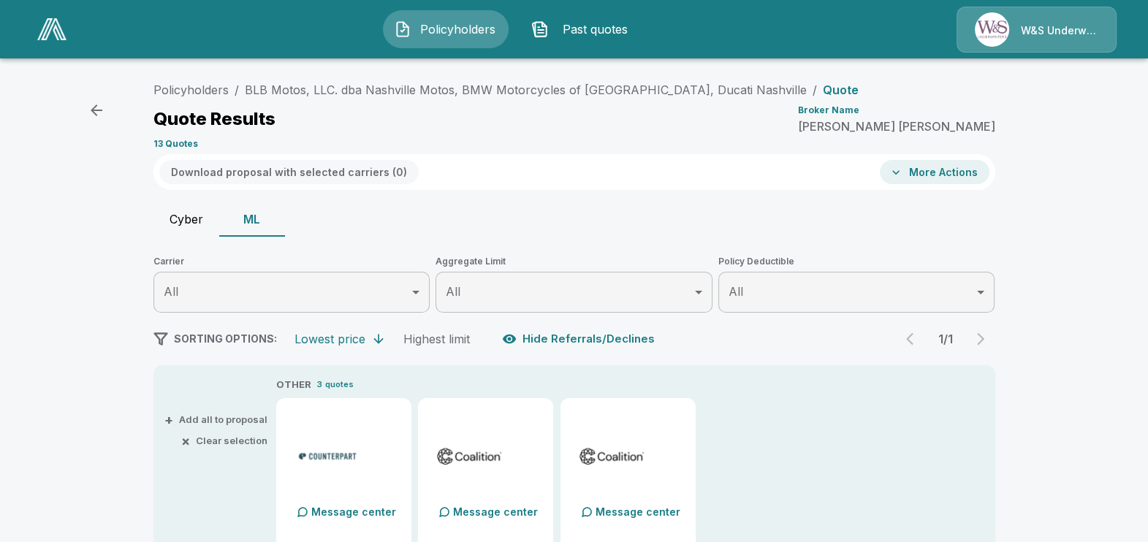
click at [178, 227] on button "Cyber" at bounding box center [186, 219] width 66 height 35
type input "*******"
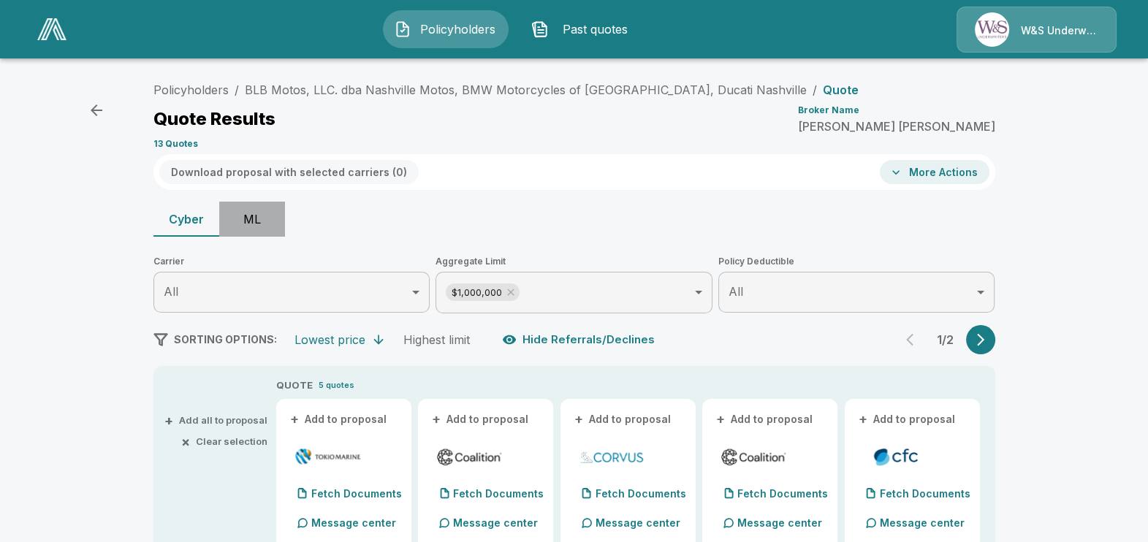
click at [249, 223] on button "ML" at bounding box center [252, 219] width 66 height 35
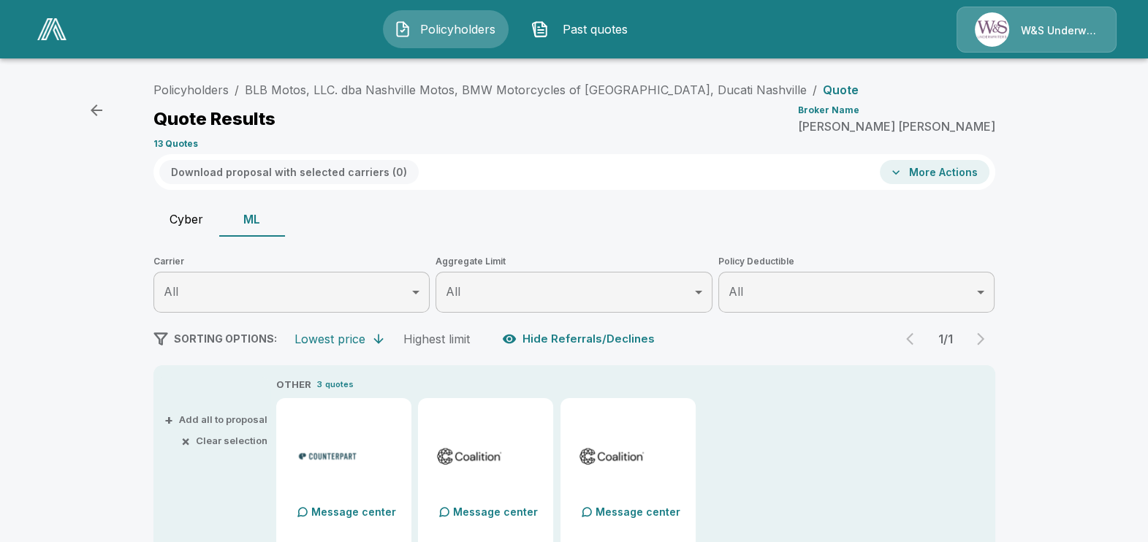
click at [574, 18] on button "Past quotes" at bounding box center [583, 29] width 126 height 38
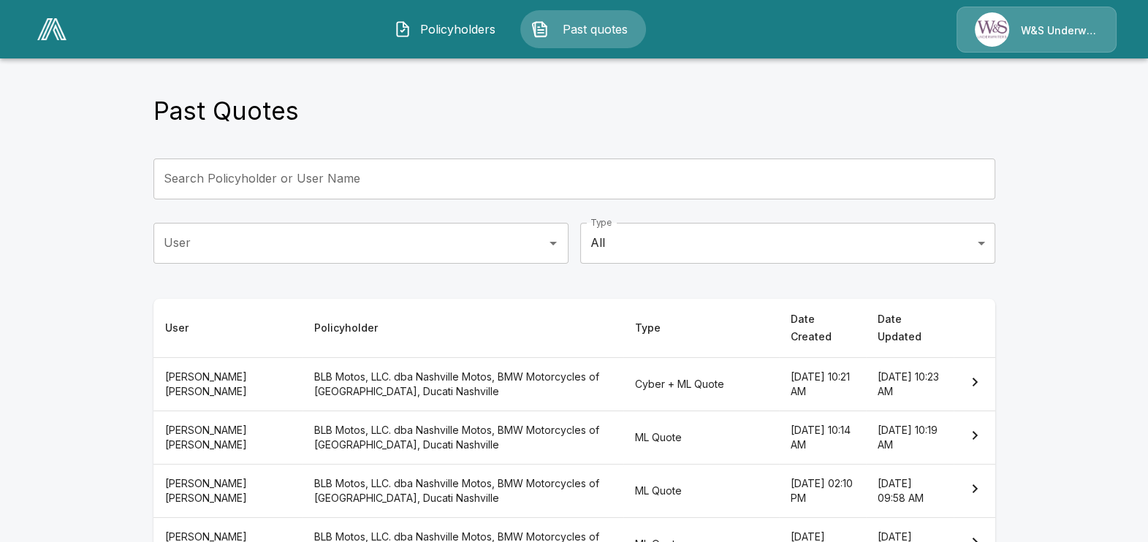
click at [427, 372] on th "BLB Motos, LLC. dba Nashville Motos, BMW Motorcycles of [GEOGRAPHIC_DATA], Duca…" at bounding box center [463, 383] width 321 height 53
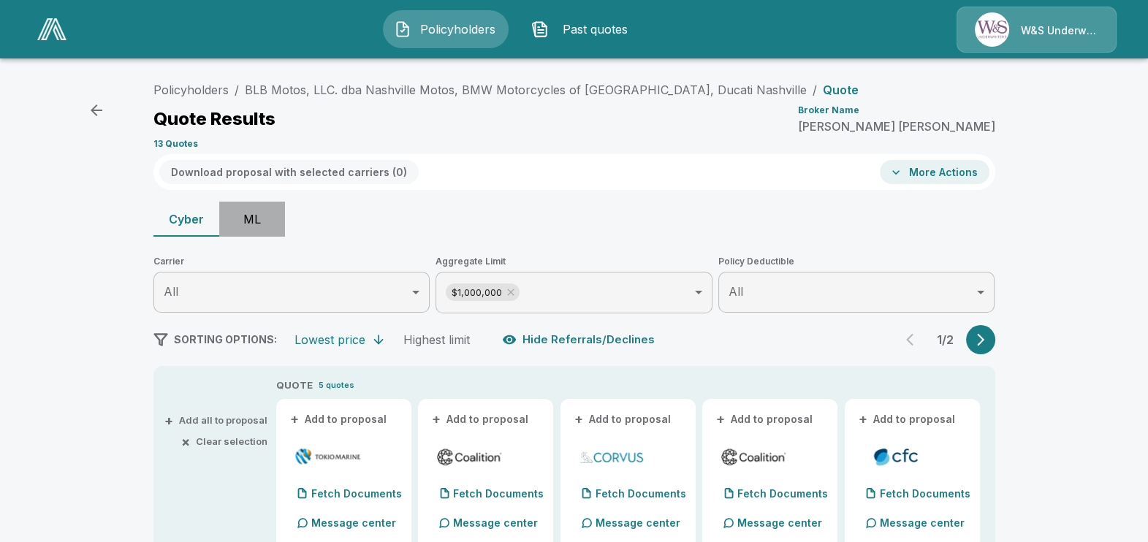
click at [265, 214] on button "ML" at bounding box center [252, 219] width 66 height 35
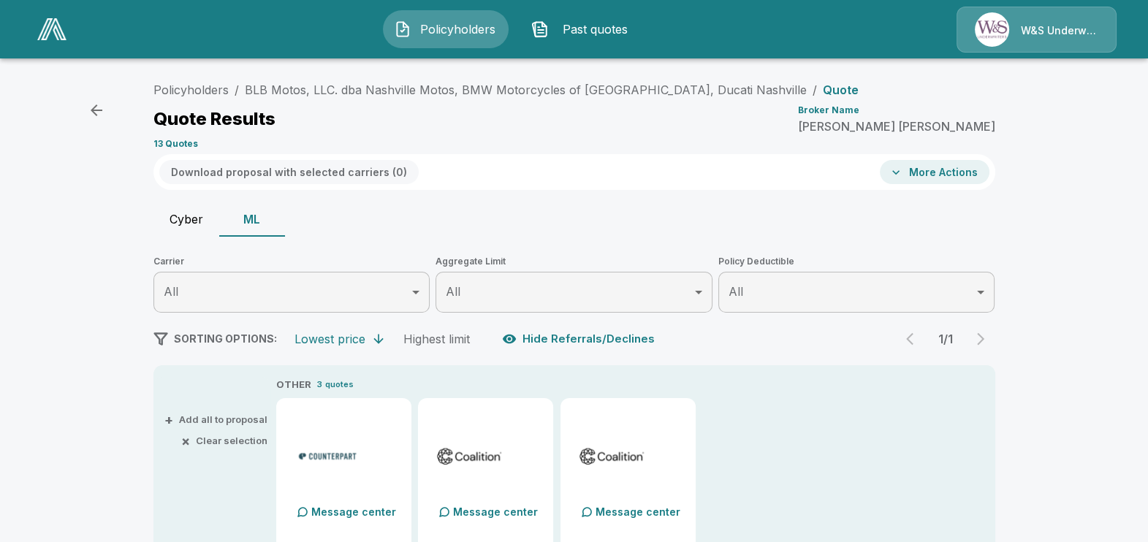
click at [167, 221] on button "Cyber" at bounding box center [186, 219] width 66 height 35
type input "*******"
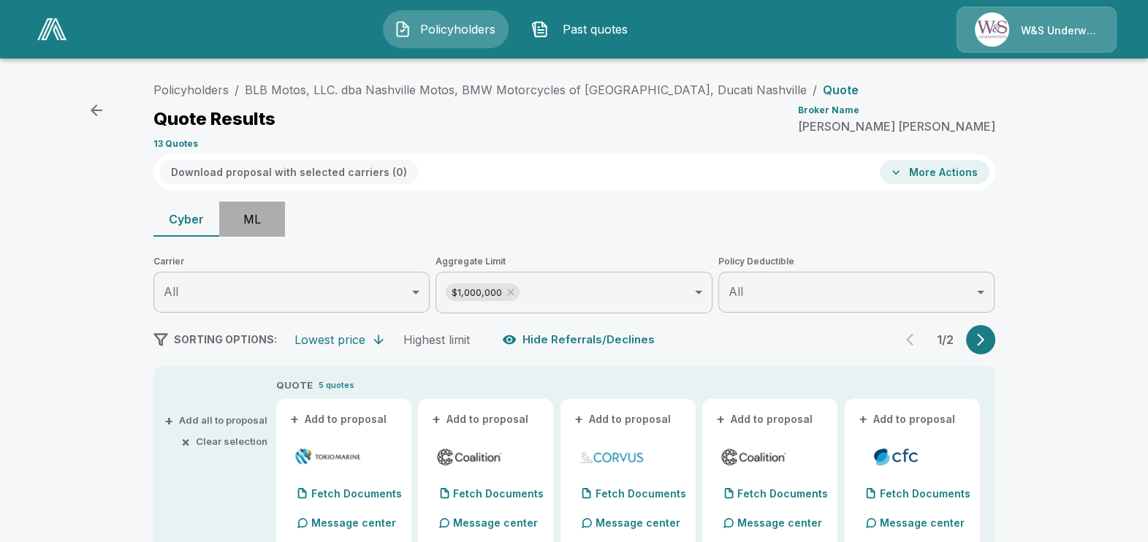
click at [267, 216] on button "ML" at bounding box center [252, 219] width 66 height 35
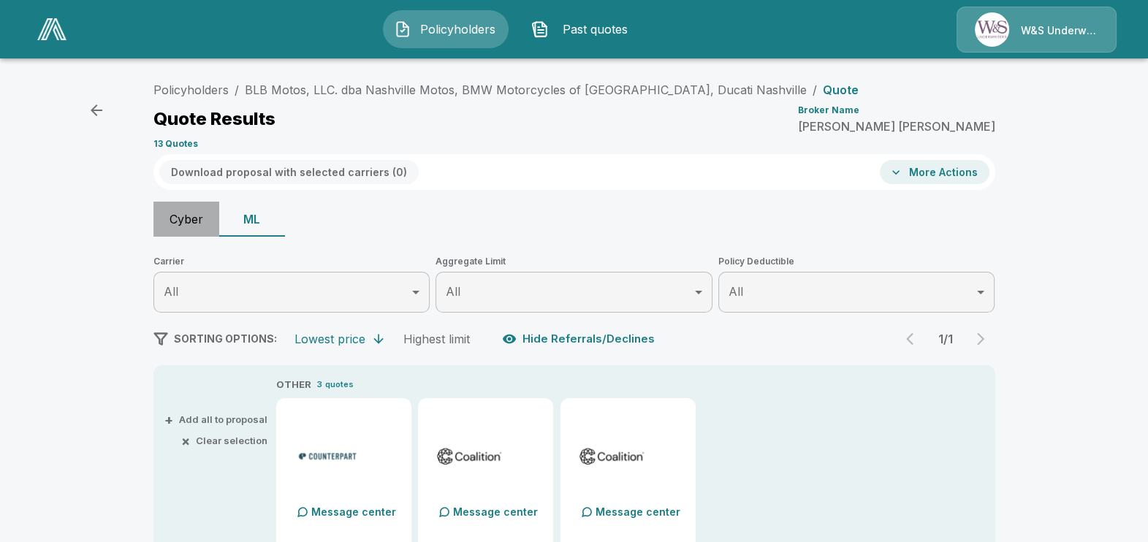
click at [188, 216] on button "Cyber" at bounding box center [186, 219] width 66 height 35
type input "*******"
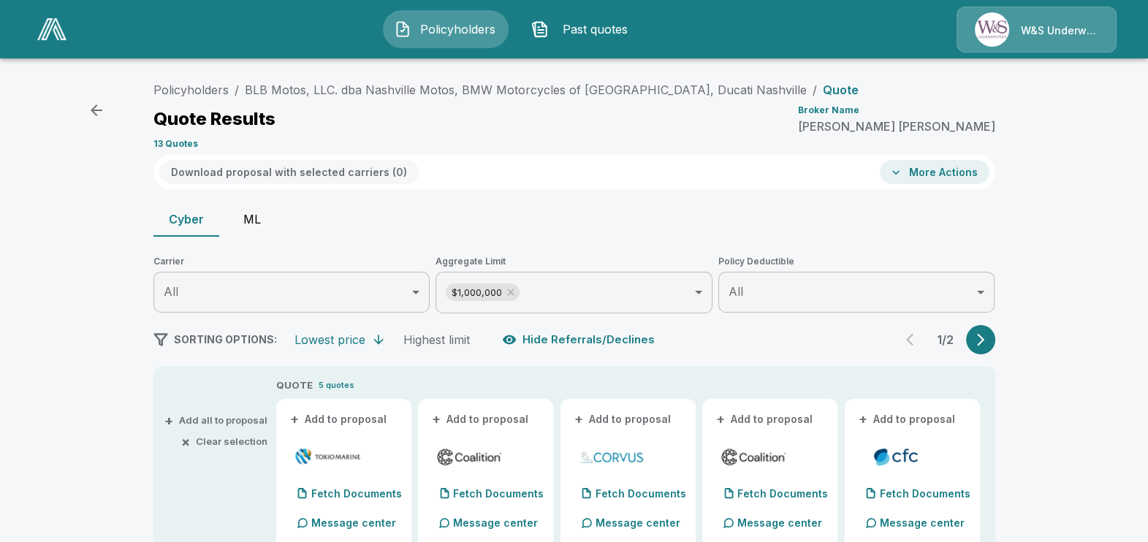
click at [245, 220] on button "ML" at bounding box center [252, 219] width 66 height 35
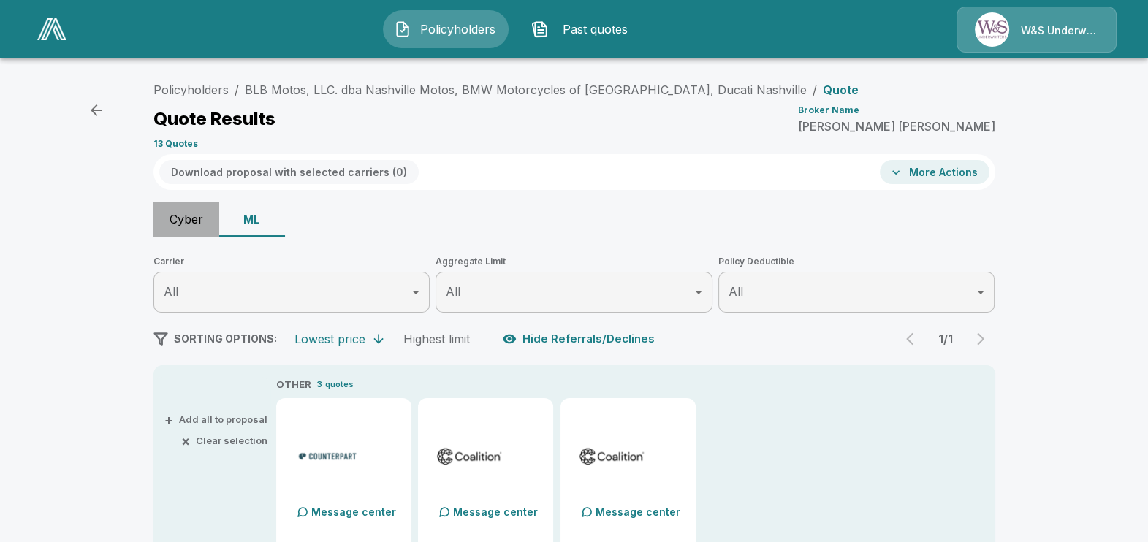
click at [208, 220] on button "Cyber" at bounding box center [186, 219] width 66 height 35
type input "*******"
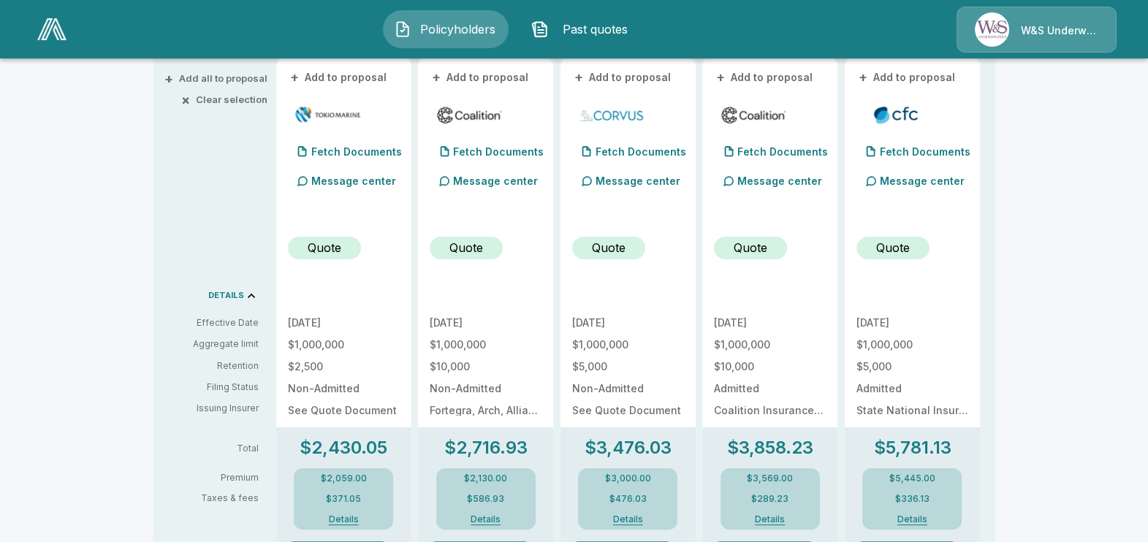
scroll to position [365, 0]
